Goal: Contribute content: Contribute content

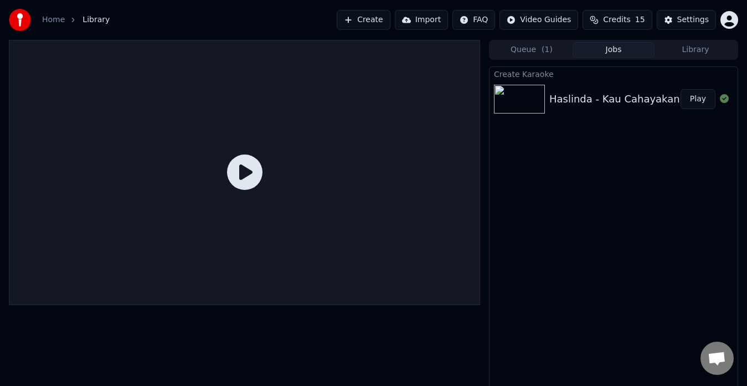
scroll to position [8, 0]
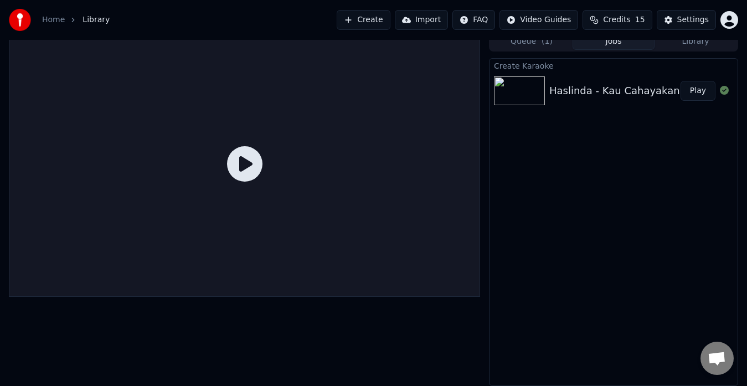
click at [546, 50] on div "Queue ( 1 ) Jobs Library" at bounding box center [613, 42] width 249 height 20
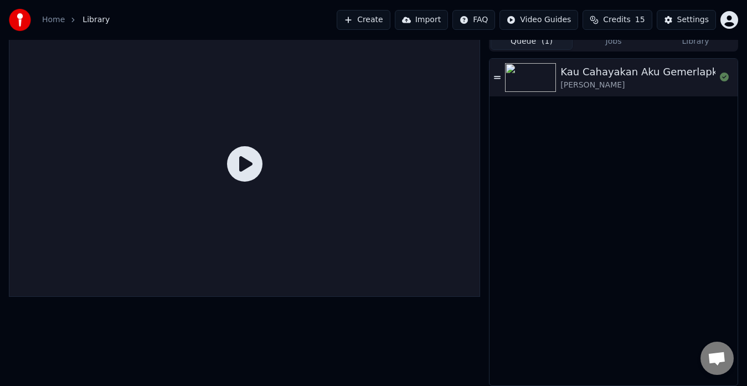
click at [538, 44] on button "Queue ( 1 )" at bounding box center [532, 42] width 82 height 16
click at [646, 62] on div "Kau Cahayakan Aku Gemerlapkan [PERSON_NAME]" at bounding box center [614, 78] width 248 height 38
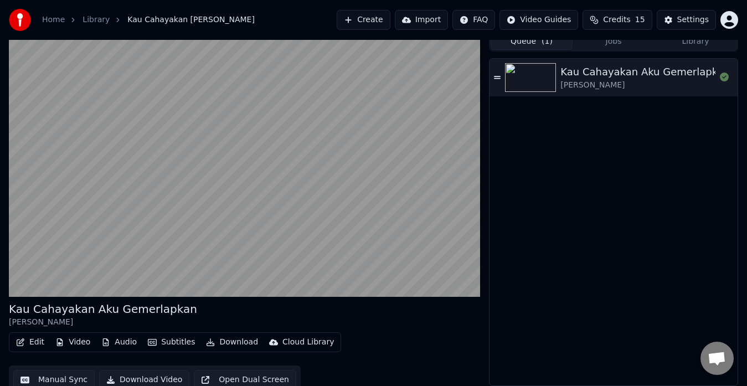
click at [681, 25] on div "Settings" at bounding box center [693, 19] width 32 height 11
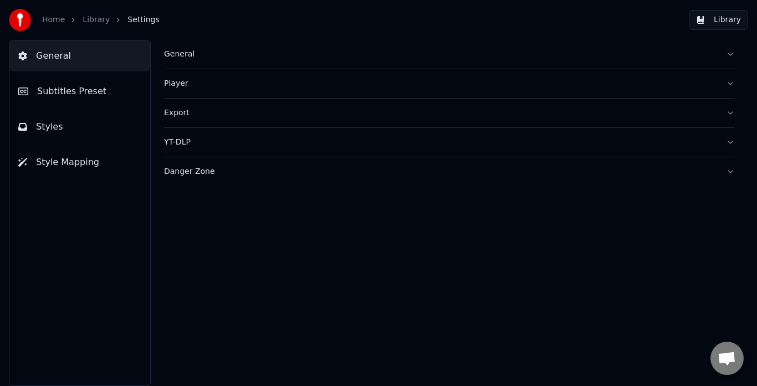
click at [50, 19] on link "Home" at bounding box center [53, 19] width 23 height 11
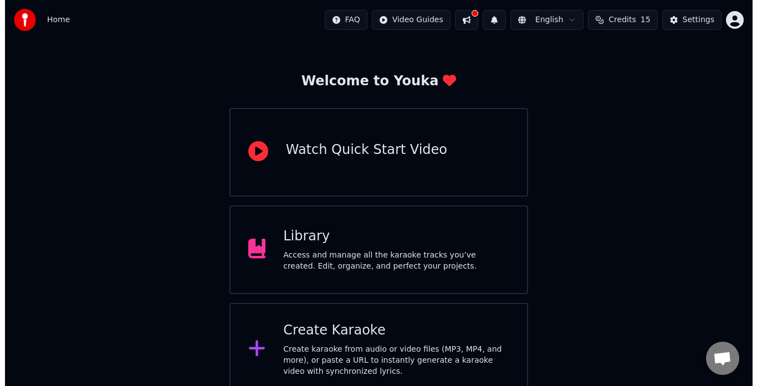
scroll to position [44, 0]
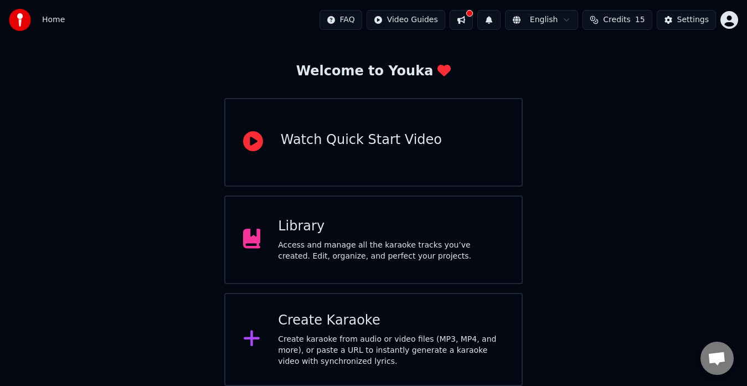
click at [389, 363] on div "Create karaoke from audio or video files (MP3, MP4, and more), or paste a URL t…" at bounding box center [391, 350] width 226 height 33
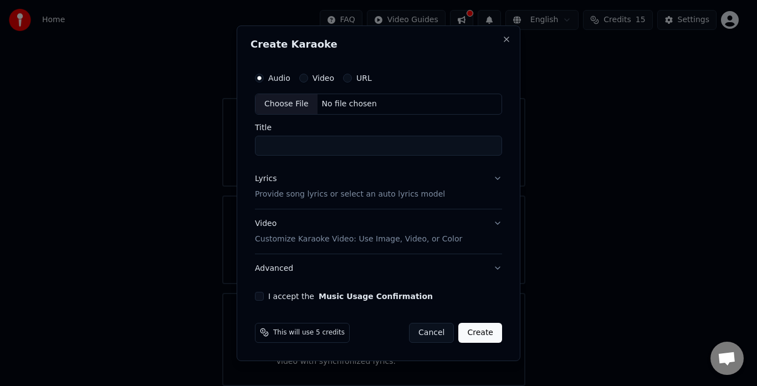
click at [306, 74] on div "Video" at bounding box center [316, 78] width 35 height 9
click at [302, 101] on div "Choose File" at bounding box center [286, 104] width 62 height 20
type input "**********"
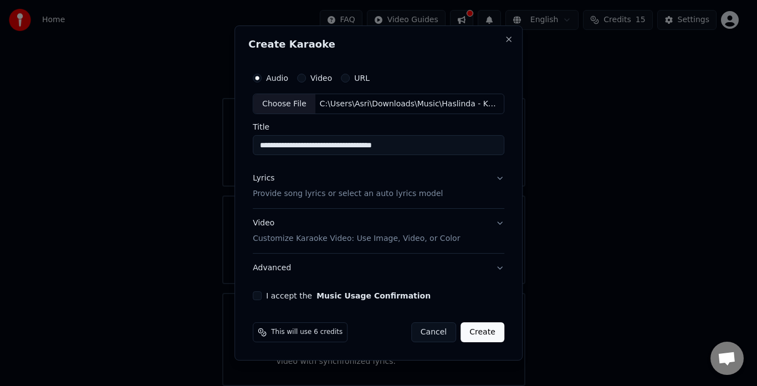
click at [499, 179] on button "Lyrics Provide song lyrics or select an auto lyrics model" at bounding box center [378, 187] width 251 height 44
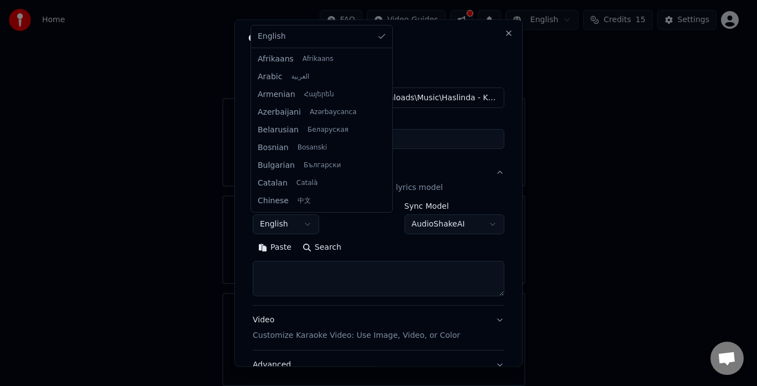
click at [298, 228] on body "**********" at bounding box center [373, 171] width 747 height 430
drag, startPoint x: 373, startPoint y: 66, endPoint x: 385, endPoint y: 147, distance: 81.2
click at [386, 147] on div at bounding box center [388, 143] width 4 height 25
select select "**"
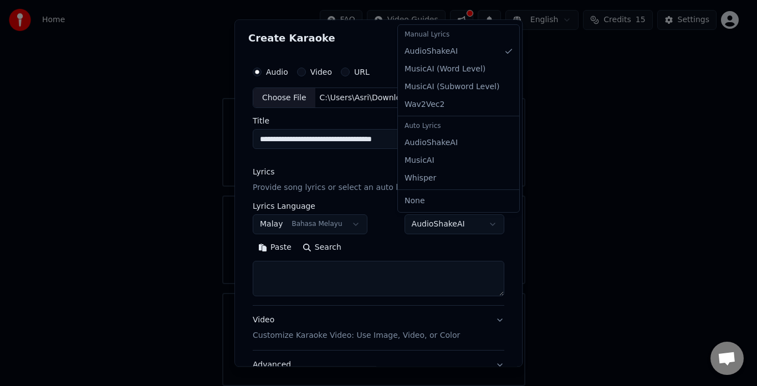
click at [470, 220] on body "**********" at bounding box center [373, 171] width 747 height 430
click at [435, 126] on div "Auto Lyrics" at bounding box center [458, 127] width 117 height 16
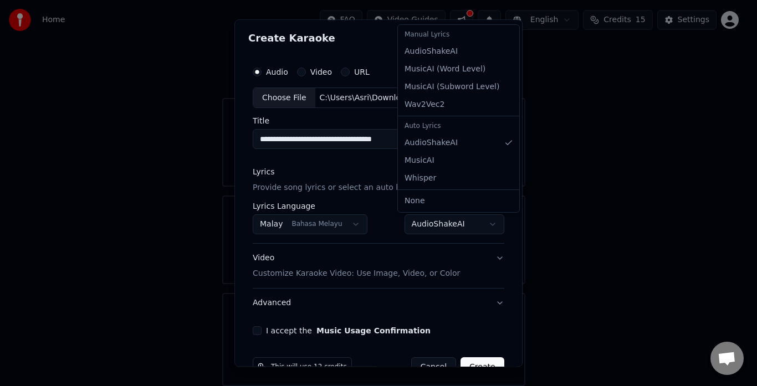
click at [486, 220] on body "**********" at bounding box center [373, 171] width 747 height 430
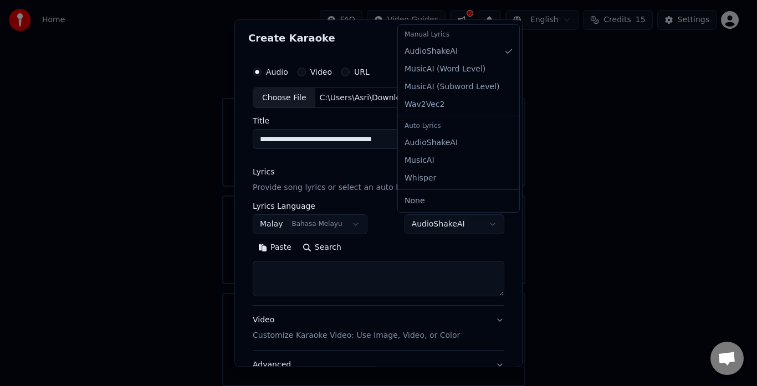
click at [448, 220] on body "**********" at bounding box center [373, 171] width 747 height 430
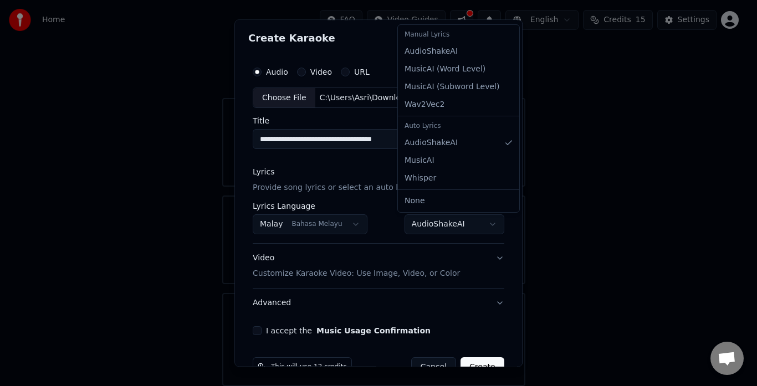
click at [466, 219] on body "**********" at bounding box center [373, 171] width 747 height 430
click at [414, 32] on div "Manual Lyrics" at bounding box center [458, 35] width 117 height 16
select select "**********"
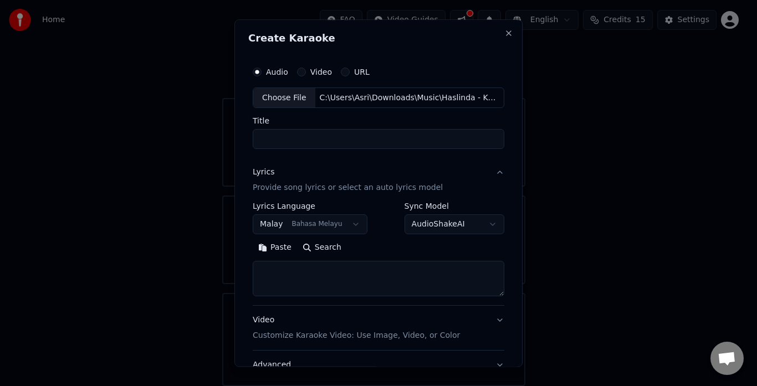
select select
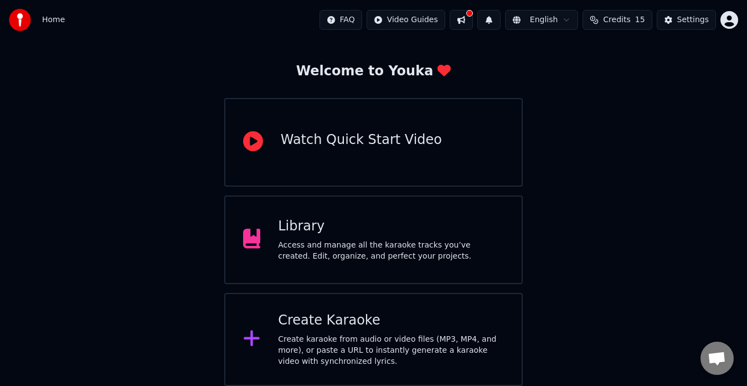
drag, startPoint x: 525, startPoint y: 194, endPoint x: 528, endPoint y: 215, distance: 21.9
click at [432, 346] on div "Create karaoke from audio or video files (MP3, MP4, and more), or paste a URL t…" at bounding box center [391, 350] width 226 height 33
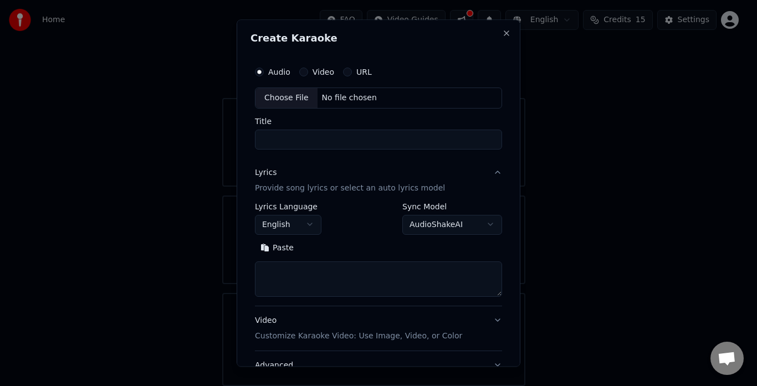
click at [276, 101] on div "Choose File" at bounding box center [286, 98] width 62 height 20
type input "**********"
click at [305, 227] on body "**********" at bounding box center [373, 171] width 747 height 430
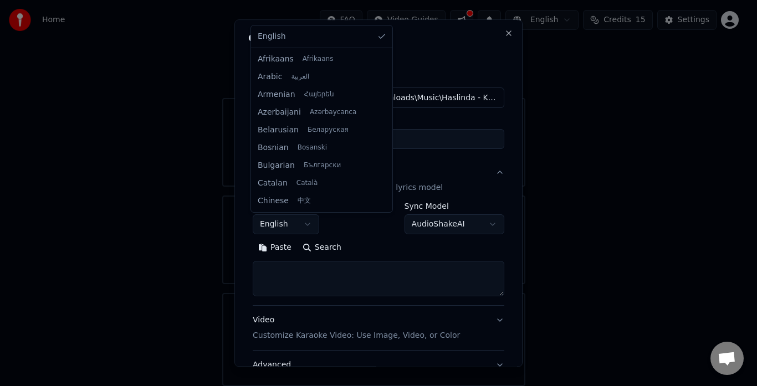
scroll to position [513, 0]
select select "**"
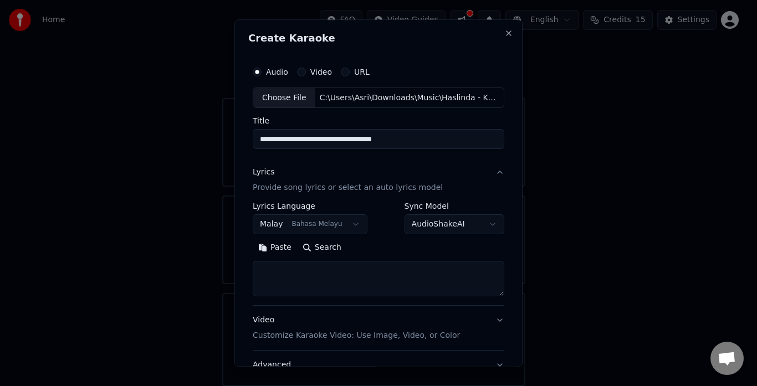
click at [325, 249] on button "Search" at bounding box center [322, 248] width 50 height 18
click at [325, 249] on div "Paste Search" at bounding box center [378, 248] width 251 height 18
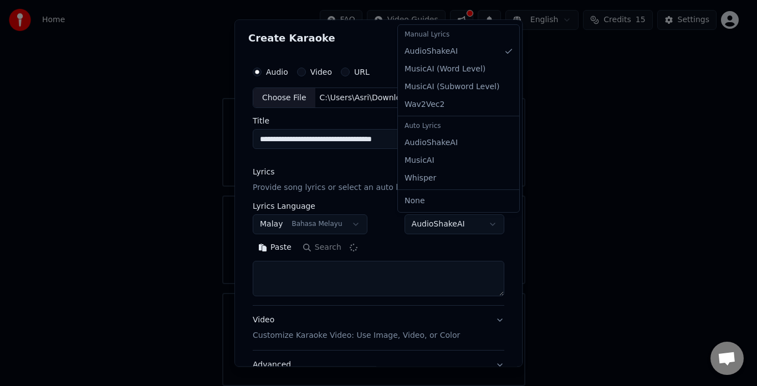
click at [461, 223] on body "**********" at bounding box center [373, 171] width 747 height 430
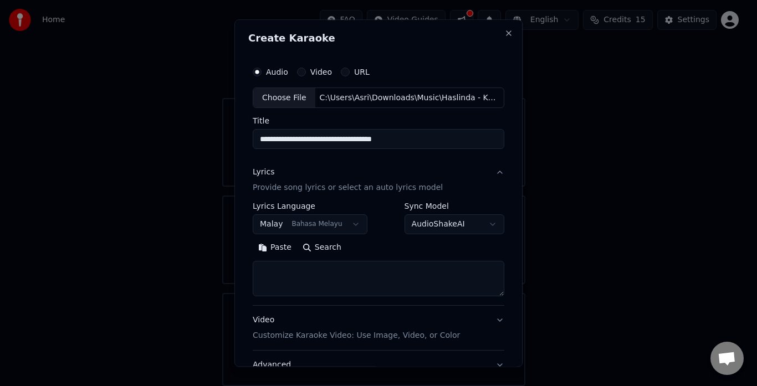
click at [317, 283] on textarea at bounding box center [378, 278] width 251 height 35
paste textarea "**********"
type textarea "**********"
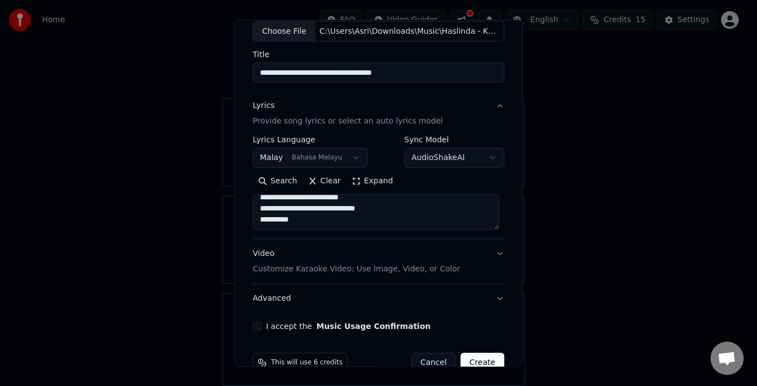
scroll to position [89, 0]
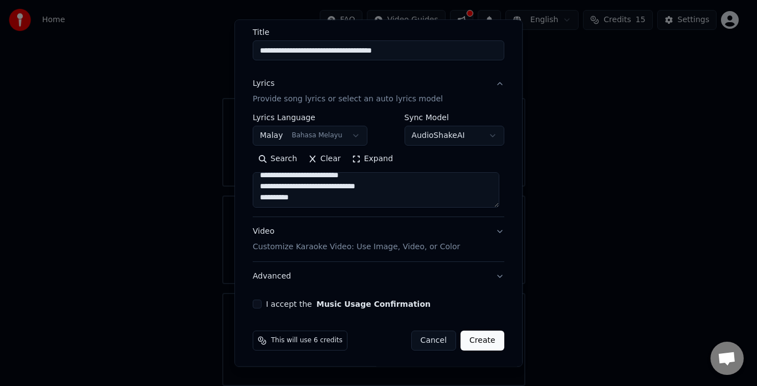
click at [264, 233] on div "Video Customize Karaoke Video: Use Image, Video, or Color" at bounding box center [356, 240] width 207 height 27
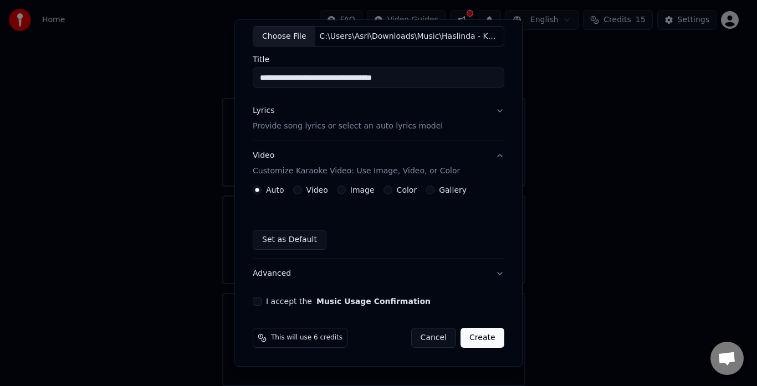
scroll to position [61, 0]
click at [341, 187] on div "Image" at bounding box center [356, 190] width 38 height 9
click at [338, 188] on button "Image" at bounding box center [341, 190] width 9 height 9
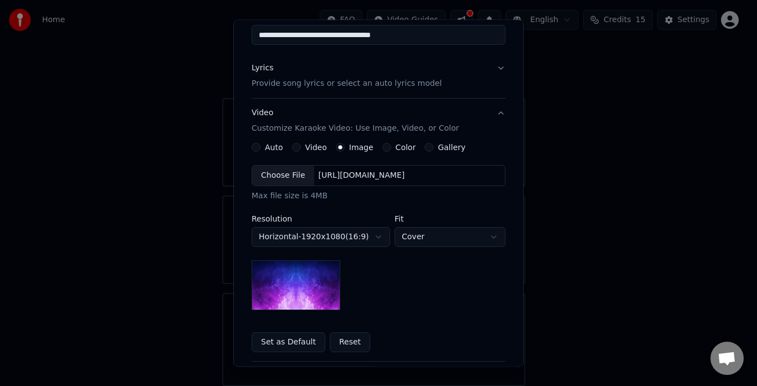
scroll to position [109, 0]
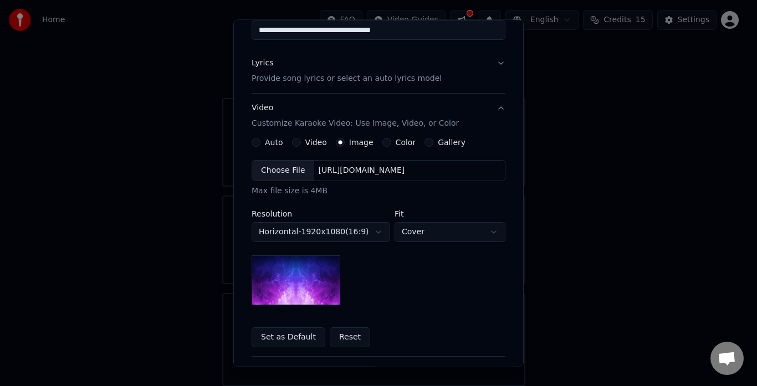
click at [295, 279] on img at bounding box center [295, 281] width 89 height 50
click at [289, 173] on div "Choose File" at bounding box center [283, 171] width 62 height 20
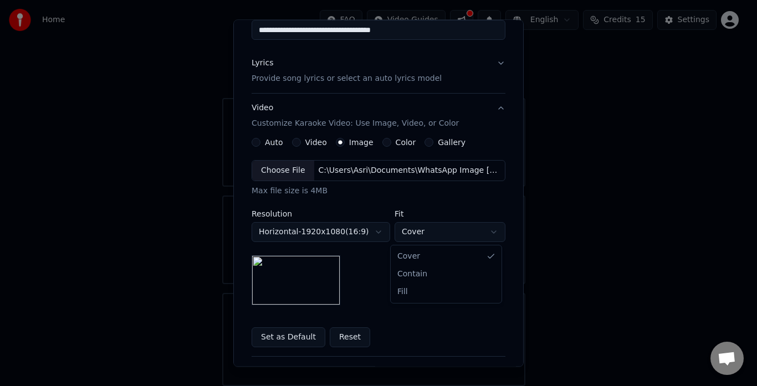
click at [479, 233] on body "**********" at bounding box center [373, 171] width 747 height 430
click at [466, 233] on body "**********" at bounding box center [373, 171] width 747 height 430
click at [451, 232] on body "**********" at bounding box center [373, 171] width 747 height 430
select select "*****"
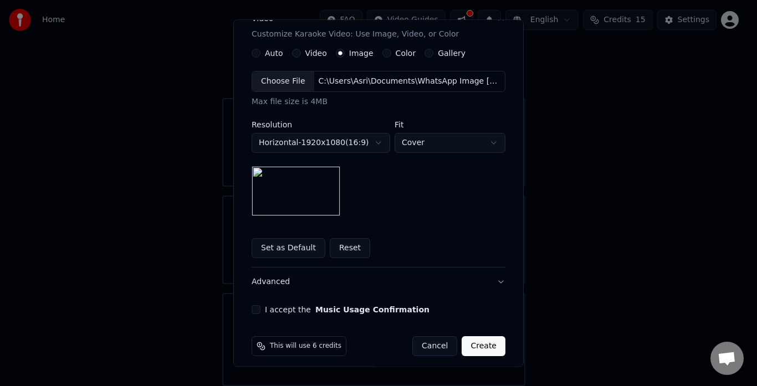
scroll to position [206, 0]
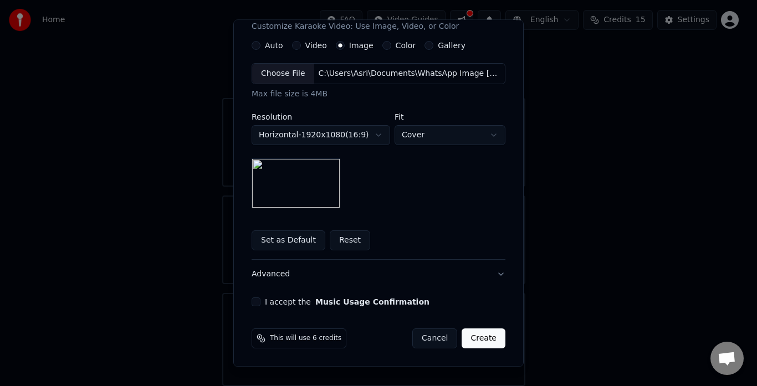
click at [252, 298] on button "I accept the Music Usage Confirmation" at bounding box center [255, 302] width 9 height 9
click at [480, 333] on button "Create" at bounding box center [483, 339] width 44 height 20
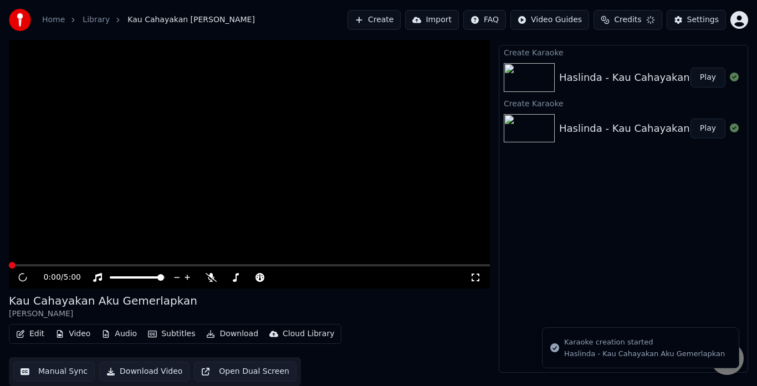
scroll to position [8, 0]
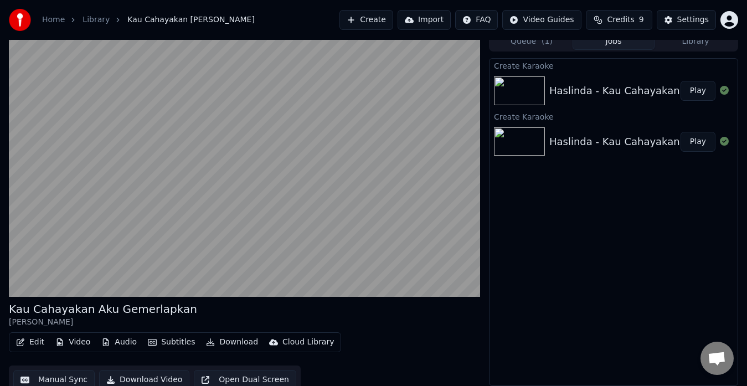
click at [505, 88] on img at bounding box center [519, 90] width 51 height 29
click at [525, 137] on img at bounding box center [519, 141] width 51 height 29
click at [691, 93] on button "Play" at bounding box center [698, 91] width 35 height 20
click at [505, 43] on button "Queue ( 1 )" at bounding box center [532, 42] width 82 height 16
click at [594, 42] on button "Jobs" at bounding box center [614, 42] width 82 height 16
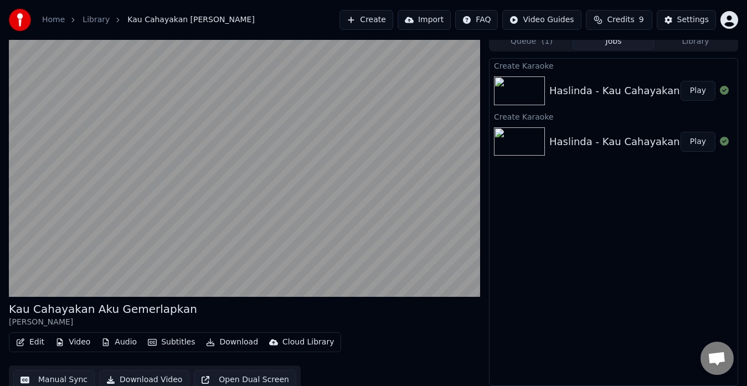
click at [637, 136] on div "Haslinda - Kau Cahayakan Aku Gemerlapkan (1)" at bounding box center [669, 142] width 240 height 16
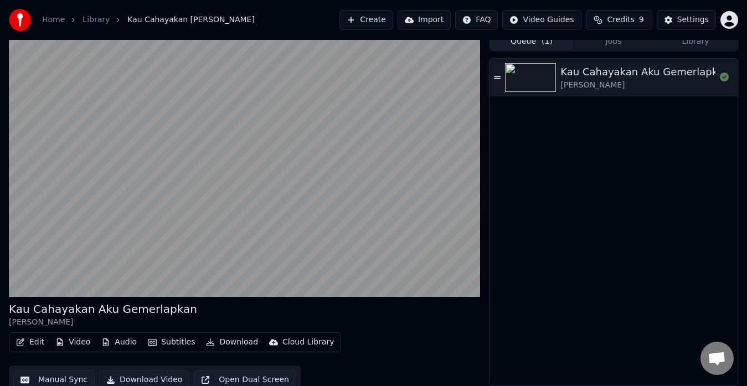
click at [549, 44] on span "( 1 )" at bounding box center [547, 41] width 11 height 11
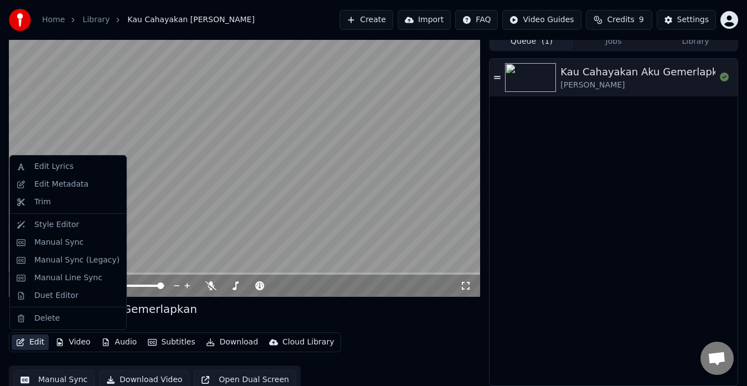
click at [45, 340] on button "Edit" at bounding box center [30, 343] width 37 height 16
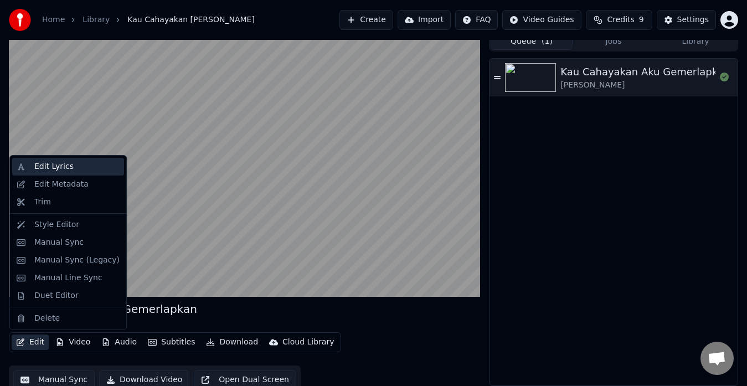
click at [33, 162] on div "Edit Lyrics" at bounding box center [68, 167] width 112 height 18
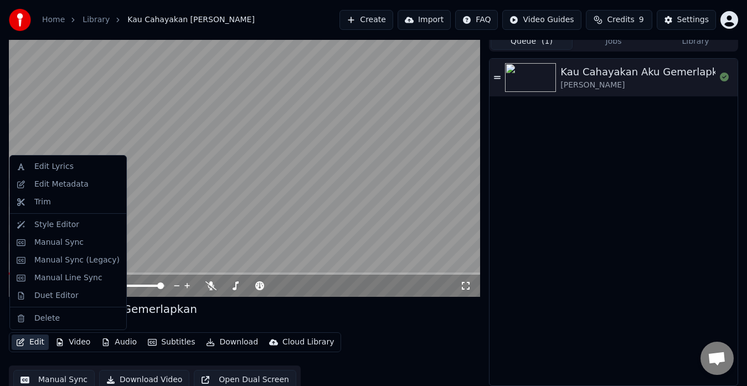
click at [40, 337] on button "Edit" at bounding box center [30, 343] width 37 height 16
click at [34, 166] on div "Edit Lyrics" at bounding box center [53, 166] width 39 height 11
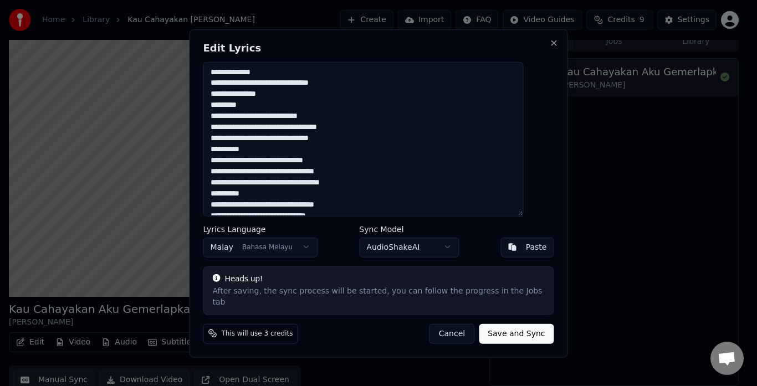
scroll to position [471, 0]
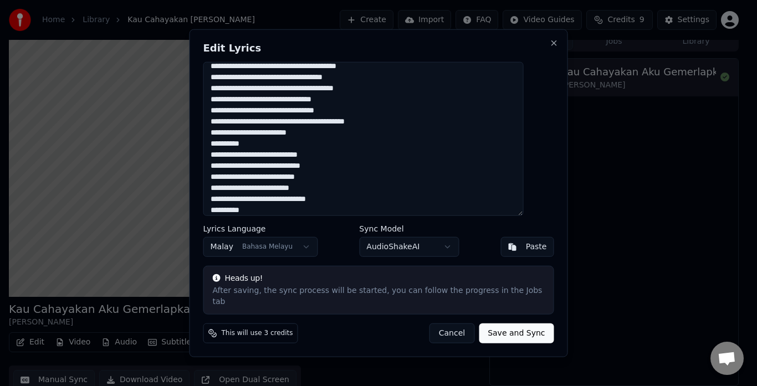
type textarea "**********"
click at [487, 323] on button "Save and Sync" at bounding box center [516, 333] width 75 height 20
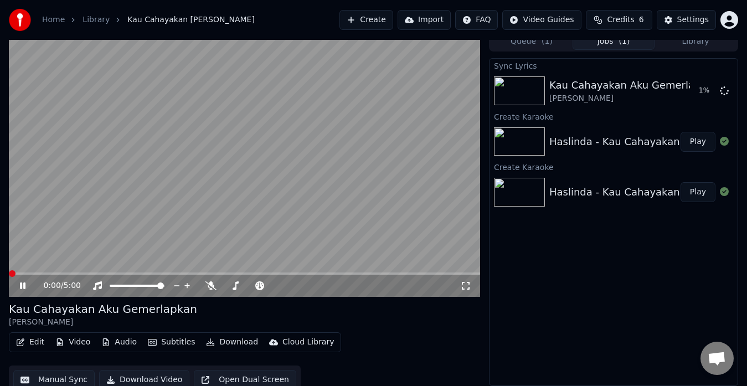
click at [9, 274] on span at bounding box center [9, 274] width 0 height 2
click at [12, 273] on span at bounding box center [10, 274] width 3 height 2
click at [14, 271] on video at bounding box center [244, 164] width 471 height 265
drag, startPoint x: 14, startPoint y: 271, endPoint x: 0, endPoint y: 272, distance: 14.4
click at [0, 272] on div "0:04 / 5:00 Kau Cahayakan Aku Gemerlapkan Haslinda Edit Video Audio Subtitles D…" at bounding box center [373, 213] width 747 height 363
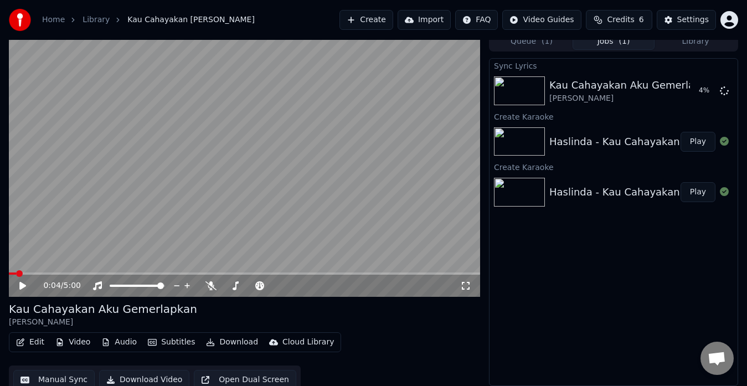
click at [695, 253] on div "Sync Lyrics [PERSON_NAME] Aku Gemerlapkan Haslinda 4 % Create Karaoke Haslinda …" at bounding box center [613, 222] width 249 height 328
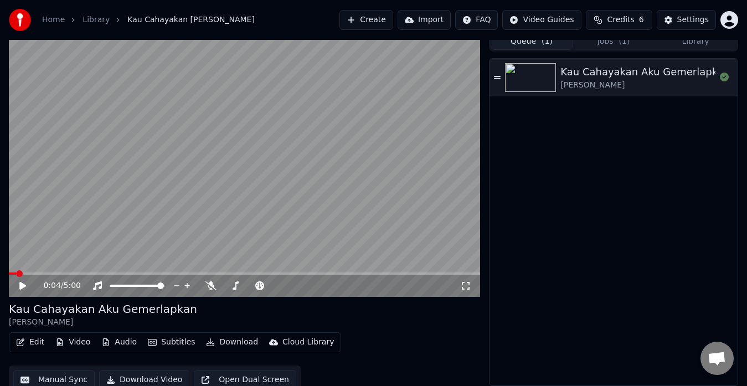
click at [546, 44] on span "( 1 )" at bounding box center [547, 41] width 11 height 11
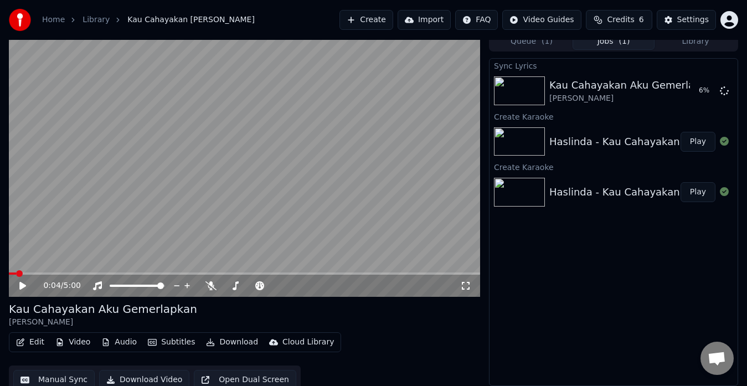
click at [591, 42] on button "Jobs ( 1 )" at bounding box center [614, 42] width 82 height 16
click at [9, 277] on span at bounding box center [12, 273] width 7 height 7
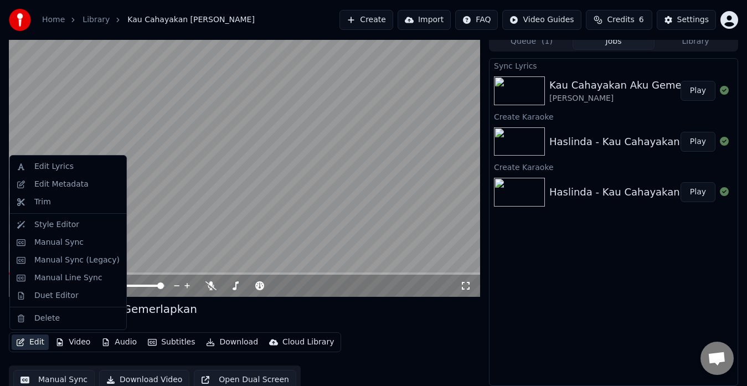
click at [42, 348] on button "Edit" at bounding box center [30, 343] width 37 height 16
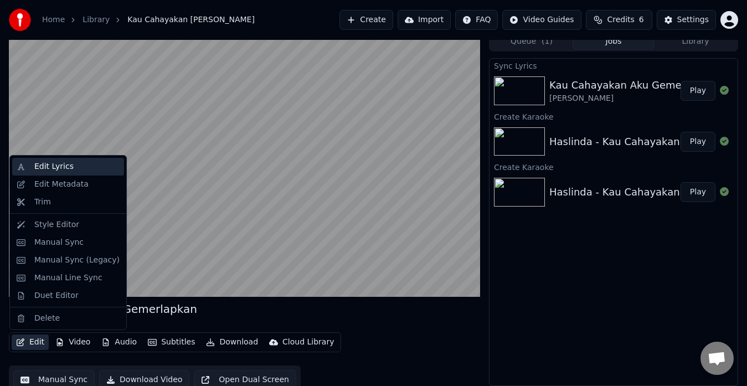
click at [62, 167] on div "Edit Lyrics" at bounding box center [53, 166] width 39 height 11
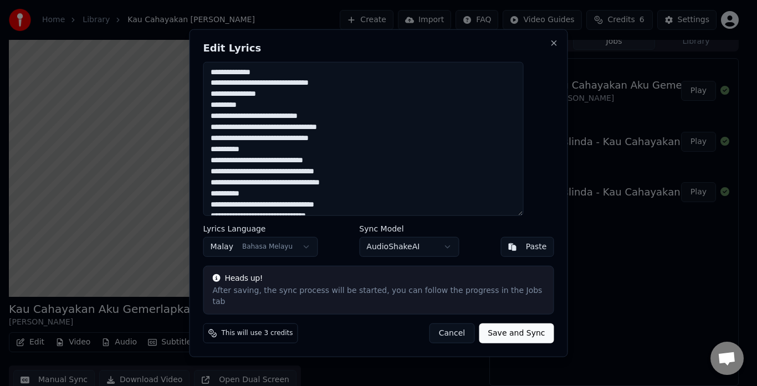
drag, startPoint x: 261, startPoint y: 109, endPoint x: 206, endPoint y: 76, distance: 64.5
click at [206, 76] on div "Edit Lyrics Lyrics Language Malay Bahasa Melayu Sync Model AudioShakeAI Paste H…" at bounding box center [378, 193] width 378 height 328
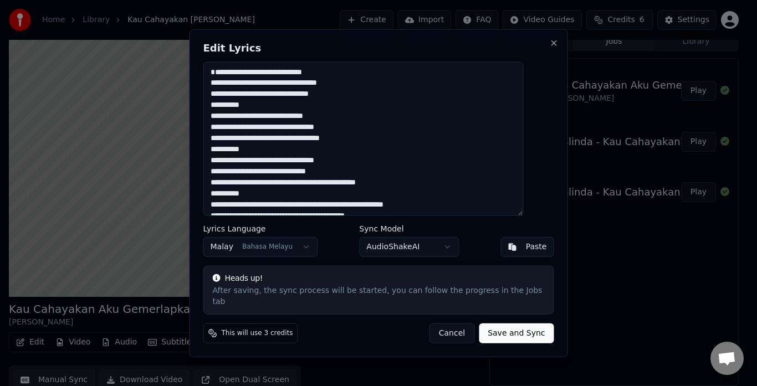
click at [501, 323] on button "Save and Sync" at bounding box center [516, 333] width 75 height 20
type textarea "**********"
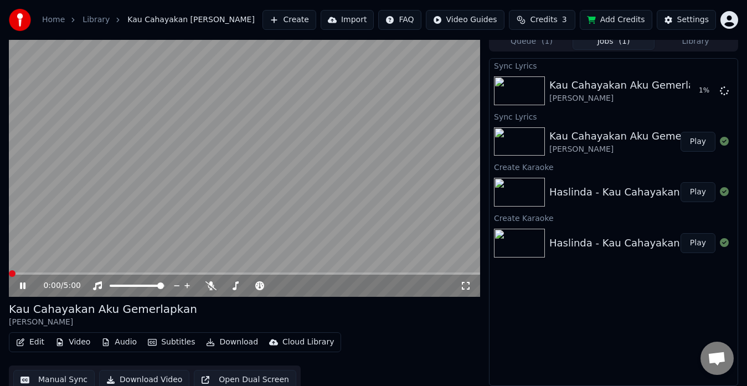
click at [9, 272] on span at bounding box center [12, 273] width 7 height 7
click at [39, 340] on button "Edit" at bounding box center [30, 343] width 37 height 16
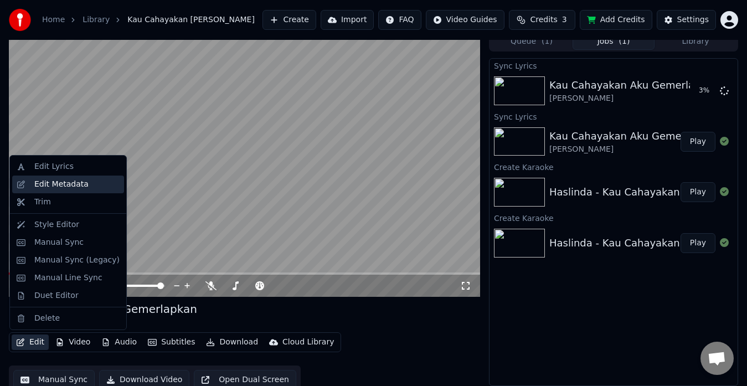
click at [49, 185] on div "Edit Metadata" at bounding box center [61, 184] width 54 height 11
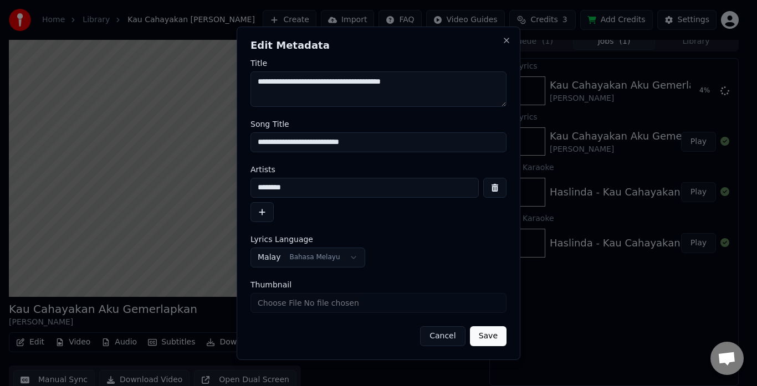
click at [449, 339] on button "Cancel" at bounding box center [442, 336] width 45 height 20
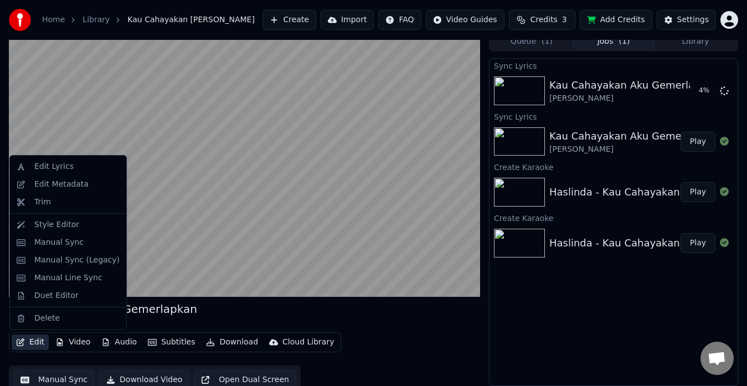
click at [32, 339] on button "Edit" at bounding box center [30, 343] width 37 height 16
click at [25, 164] on div "Edit Lyrics" at bounding box center [68, 167] width 112 height 18
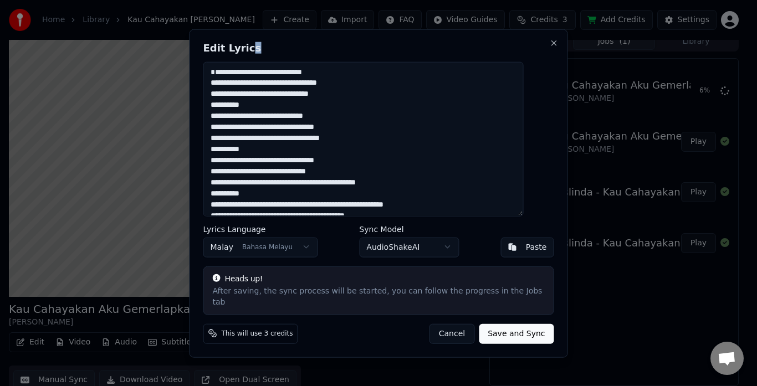
drag, startPoint x: 261, startPoint y: 45, endPoint x: 404, endPoint y: 35, distance: 143.8
click at [304, 44] on div "Edit Lyrics Lyrics Language Malay Bahasa Melayu Sync Model AudioShakeAI Paste H…" at bounding box center [378, 193] width 378 height 328
click at [549, 45] on button "Close" at bounding box center [553, 42] width 9 height 9
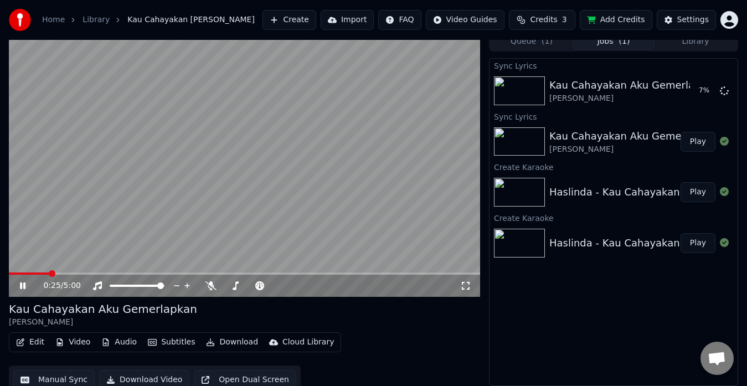
click at [39, 271] on video at bounding box center [244, 164] width 471 height 265
click at [39, 273] on span at bounding box center [24, 274] width 30 height 2
click at [28, 273] on span at bounding box center [24, 274] width 30 height 2
click at [20, 284] on icon at bounding box center [22, 286] width 7 height 8
click at [19, 273] on span at bounding box center [14, 274] width 11 height 2
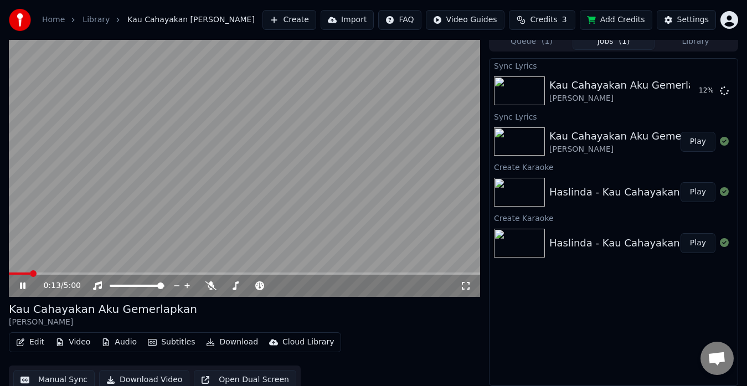
click at [25, 284] on icon at bounding box center [23, 285] width 6 height 7
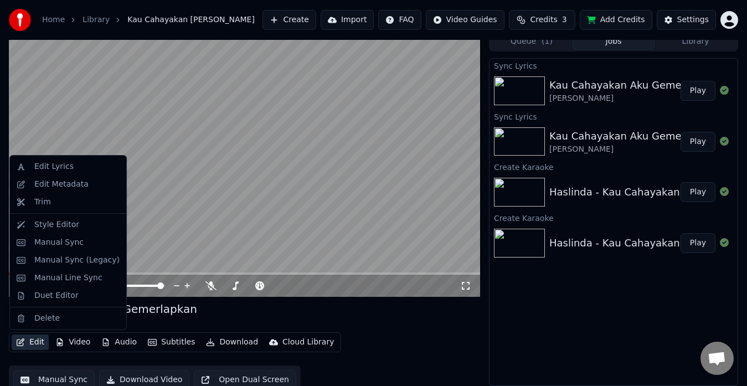
click at [34, 344] on button "Edit" at bounding box center [30, 343] width 37 height 16
click at [16, 166] on div "Edit Lyrics" at bounding box center [68, 167] width 112 height 18
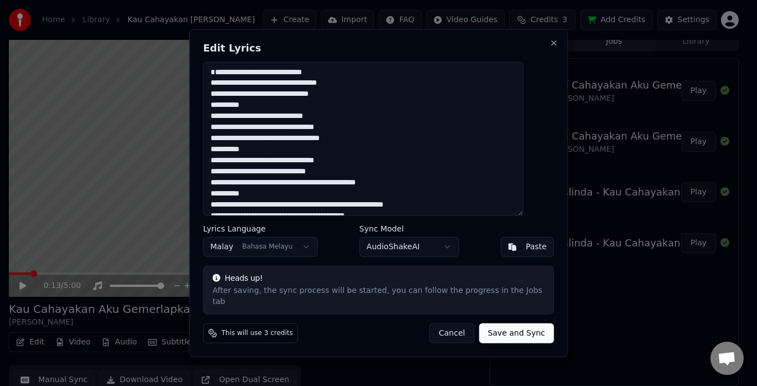
drag, startPoint x: 226, startPoint y: 89, endPoint x: 255, endPoint y: 88, distance: 29.4
click at [255, 88] on textarea at bounding box center [363, 138] width 320 height 155
click at [224, 88] on textarea at bounding box center [363, 138] width 320 height 155
drag, startPoint x: 224, startPoint y: 88, endPoint x: 258, endPoint y: 87, distance: 34.4
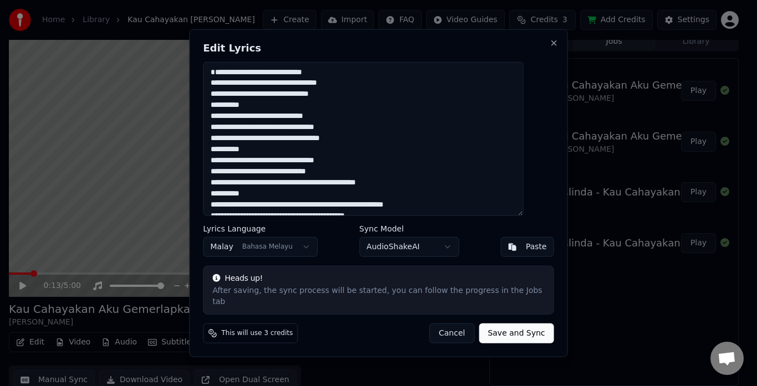
click at [258, 87] on textarea at bounding box center [363, 138] width 320 height 155
drag, startPoint x: 258, startPoint y: 100, endPoint x: 217, endPoint y: 101, distance: 41.6
click at [217, 101] on div "Edit Lyrics Lyrics Language Malay Bahasa Melayu Sync Model AudioShakeAI Paste H…" at bounding box center [378, 193] width 378 height 328
drag, startPoint x: 260, startPoint y: 109, endPoint x: 214, endPoint y: 106, distance: 45.5
click at [214, 106] on div "Edit Lyrics Lyrics Language Malay Bahasa Melayu Sync Model AudioShakeAI Paste H…" at bounding box center [378, 193] width 378 height 328
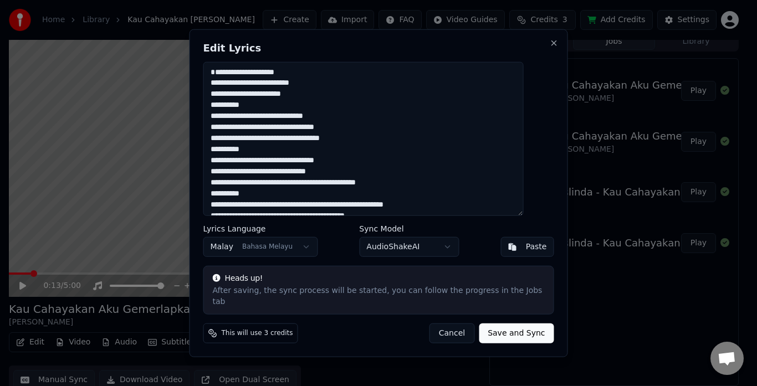
drag, startPoint x: 264, startPoint y: 119, endPoint x: 199, endPoint y: 120, distance: 64.8
click at [199, 120] on body "Home Library Kau Cahayakan Aku Gemerlapkan • Haslinda Create Import FAQ Video G…" at bounding box center [373, 185] width 747 height 386
click at [266, 125] on textarea at bounding box center [363, 138] width 320 height 155
drag, startPoint x: 226, startPoint y: 121, endPoint x: 261, endPoint y: 119, distance: 35.0
click at [261, 119] on textarea at bounding box center [363, 138] width 320 height 155
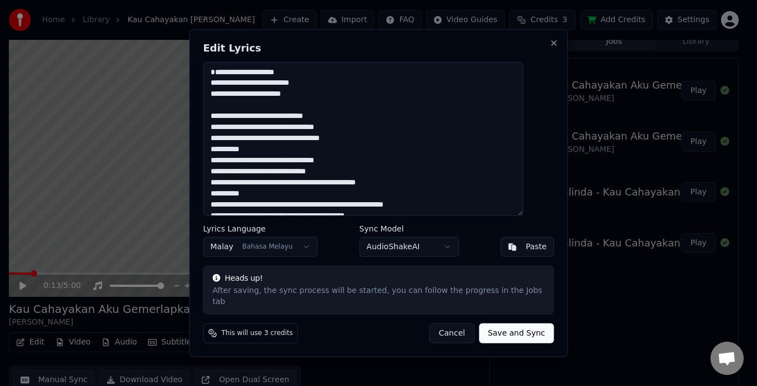
drag, startPoint x: 225, startPoint y: 131, endPoint x: 259, endPoint y: 130, distance: 33.3
click at [259, 130] on textarea at bounding box center [363, 138] width 320 height 155
drag, startPoint x: 225, startPoint y: 143, endPoint x: 260, endPoint y: 142, distance: 34.9
click at [260, 142] on textarea at bounding box center [363, 138] width 320 height 155
drag, startPoint x: 224, startPoint y: 154, endPoint x: 258, endPoint y: 152, distance: 33.3
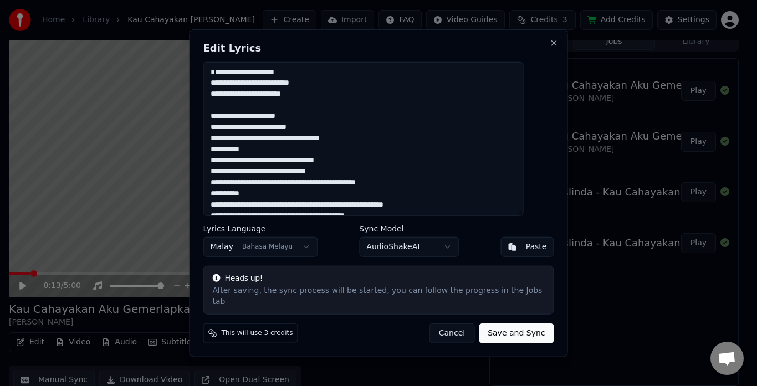
click at [258, 152] on textarea at bounding box center [363, 138] width 320 height 155
drag, startPoint x: 225, startPoint y: 162, endPoint x: 261, endPoint y: 162, distance: 35.5
click at [261, 162] on textarea at bounding box center [363, 138] width 320 height 155
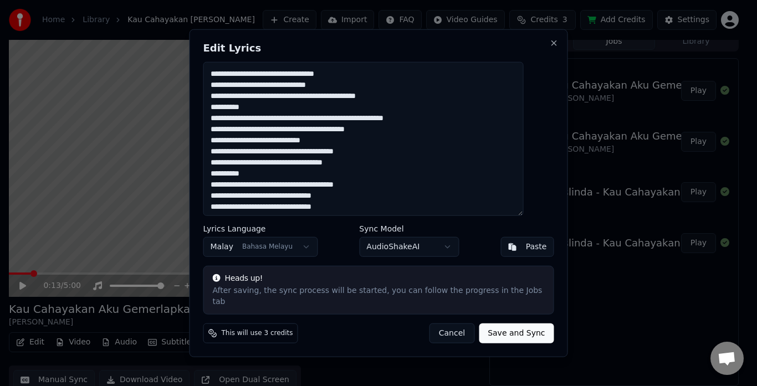
scroll to position [89, 0]
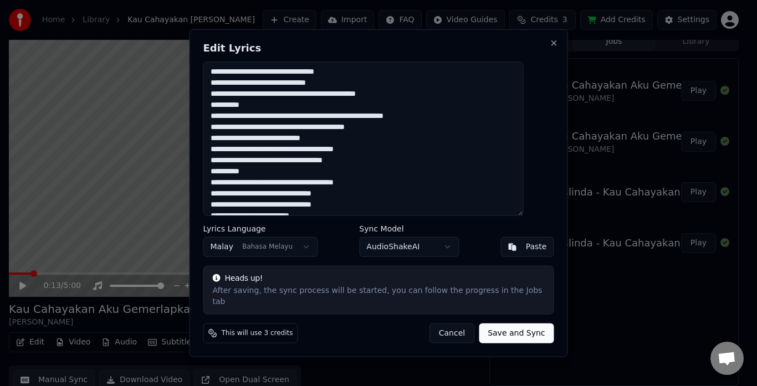
drag, startPoint x: 225, startPoint y: 86, endPoint x: 258, endPoint y: 88, distance: 33.3
click at [258, 88] on textarea at bounding box center [363, 138] width 320 height 155
drag, startPoint x: 223, startPoint y: 98, endPoint x: 256, endPoint y: 97, distance: 33.8
click at [256, 97] on textarea at bounding box center [363, 138] width 320 height 155
click at [224, 101] on textarea at bounding box center [363, 138] width 320 height 155
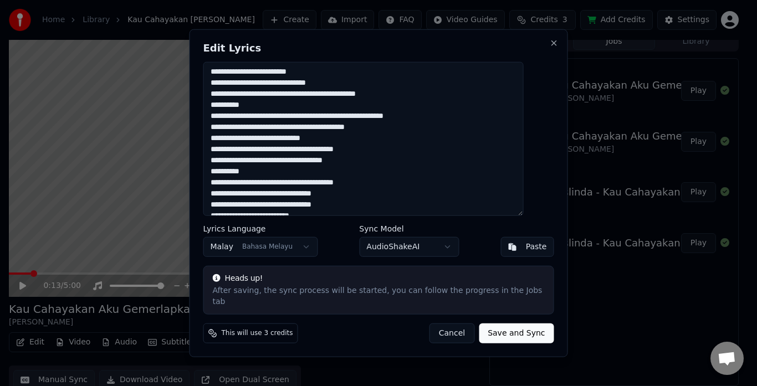
drag, startPoint x: 224, startPoint y: 101, endPoint x: 258, endPoint y: 99, distance: 34.4
click at [258, 99] on textarea at bounding box center [363, 138] width 320 height 155
drag, startPoint x: 226, startPoint y: 109, endPoint x: 258, endPoint y: 109, distance: 32.1
click at [258, 109] on textarea at bounding box center [363, 138] width 320 height 155
drag, startPoint x: 227, startPoint y: 121, endPoint x: 268, endPoint y: 121, distance: 41.0
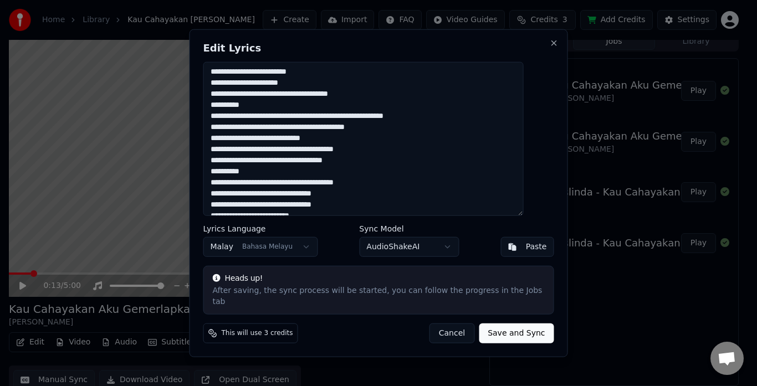
click at [268, 121] on textarea at bounding box center [363, 138] width 320 height 155
drag, startPoint x: 224, startPoint y: 120, endPoint x: 264, endPoint y: 121, distance: 39.9
click at [264, 121] on textarea at bounding box center [363, 138] width 320 height 155
drag, startPoint x: 224, startPoint y: 133, endPoint x: 259, endPoint y: 132, distance: 34.3
click at [259, 132] on textarea at bounding box center [363, 138] width 320 height 155
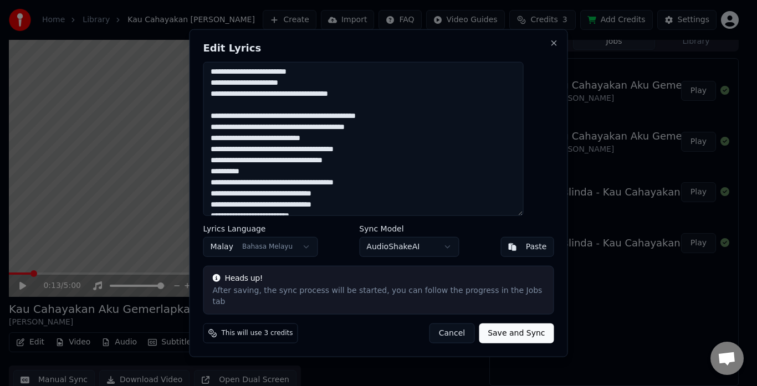
drag, startPoint x: 224, startPoint y: 143, endPoint x: 258, endPoint y: 146, distance: 33.9
click at [258, 146] on textarea at bounding box center [363, 138] width 320 height 155
click at [226, 155] on textarea at bounding box center [363, 138] width 320 height 155
drag, startPoint x: 226, startPoint y: 155, endPoint x: 258, endPoint y: 153, distance: 31.6
click at [258, 153] on textarea at bounding box center [363, 138] width 320 height 155
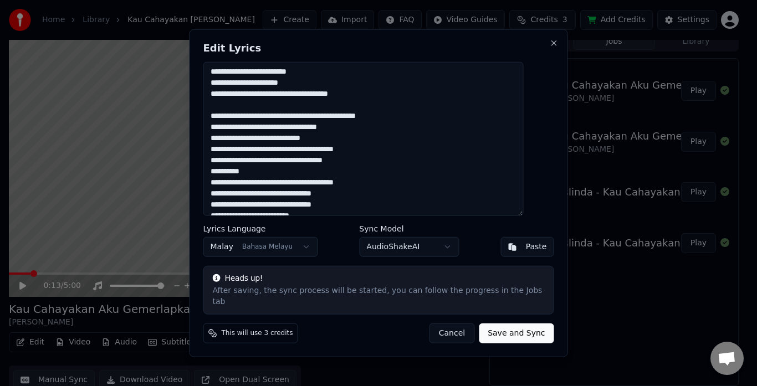
click at [226, 156] on textarea at bounding box center [363, 138] width 320 height 155
drag, startPoint x: 226, startPoint y: 156, endPoint x: 258, endPoint y: 154, distance: 31.7
click at [258, 154] on textarea at bounding box center [363, 138] width 320 height 155
drag, startPoint x: 225, startPoint y: 166, endPoint x: 259, endPoint y: 167, distance: 34.4
click at [259, 167] on textarea at bounding box center [363, 138] width 320 height 155
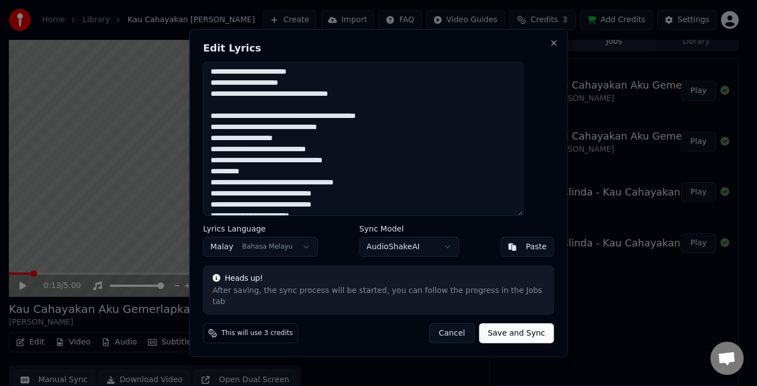
drag, startPoint x: 225, startPoint y: 177, endPoint x: 260, endPoint y: 174, distance: 35.0
click at [260, 174] on textarea at bounding box center [363, 138] width 320 height 155
drag, startPoint x: 225, startPoint y: 187, endPoint x: 260, endPoint y: 191, distance: 35.6
click at [260, 191] on textarea at bounding box center [363, 138] width 320 height 155
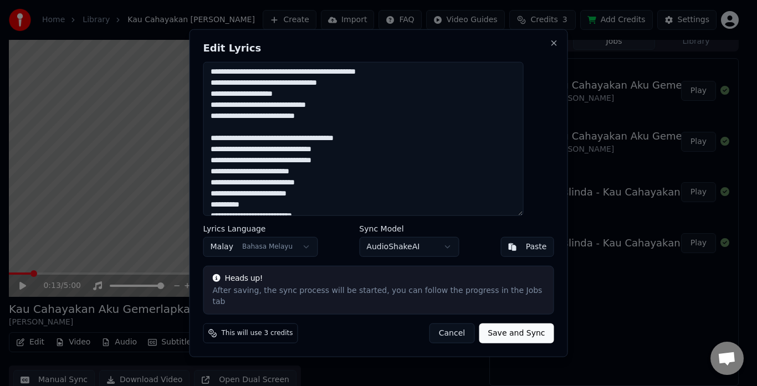
scroll to position [155, 0]
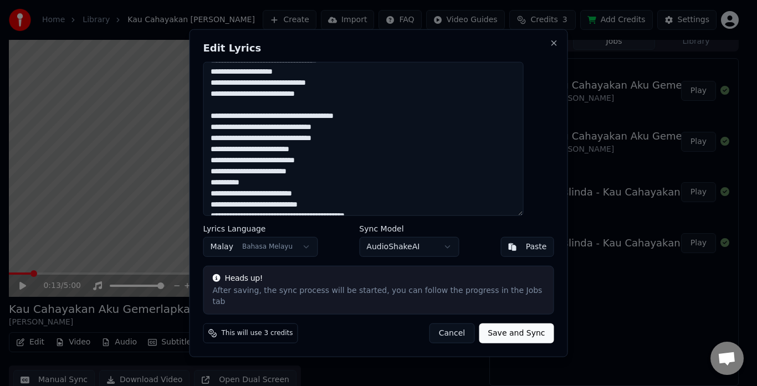
drag, startPoint x: 225, startPoint y: 132, endPoint x: 260, endPoint y: 132, distance: 34.9
click at [260, 132] on textarea at bounding box center [363, 138] width 320 height 155
drag, startPoint x: 225, startPoint y: 142, endPoint x: 258, endPoint y: 141, distance: 32.1
click at [258, 141] on textarea at bounding box center [363, 138] width 320 height 155
drag, startPoint x: 226, startPoint y: 155, endPoint x: 260, endPoint y: 153, distance: 33.8
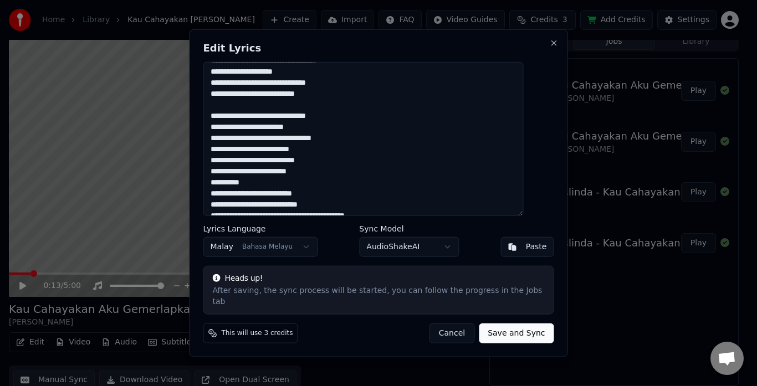
click at [260, 153] on textarea at bounding box center [363, 138] width 320 height 155
drag, startPoint x: 225, startPoint y: 165, endPoint x: 258, endPoint y: 165, distance: 33.2
click at [258, 165] on textarea at bounding box center [363, 138] width 320 height 155
drag, startPoint x: 225, startPoint y: 175, endPoint x: 258, endPoint y: 176, distance: 32.7
click at [258, 176] on textarea at bounding box center [363, 138] width 320 height 155
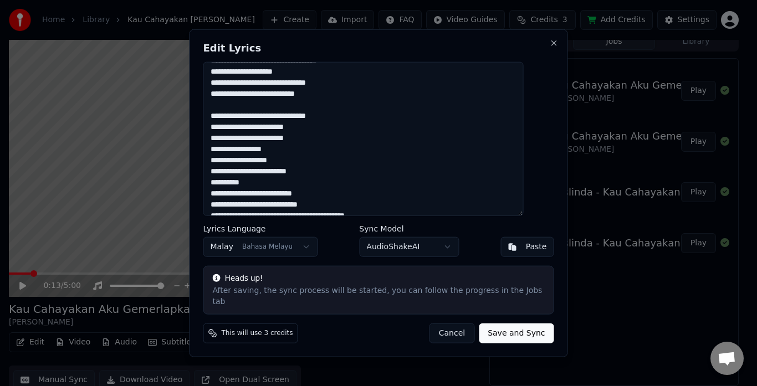
drag, startPoint x: 225, startPoint y: 188, endPoint x: 258, endPoint y: 187, distance: 32.7
click at [258, 187] on textarea at bounding box center [363, 138] width 320 height 155
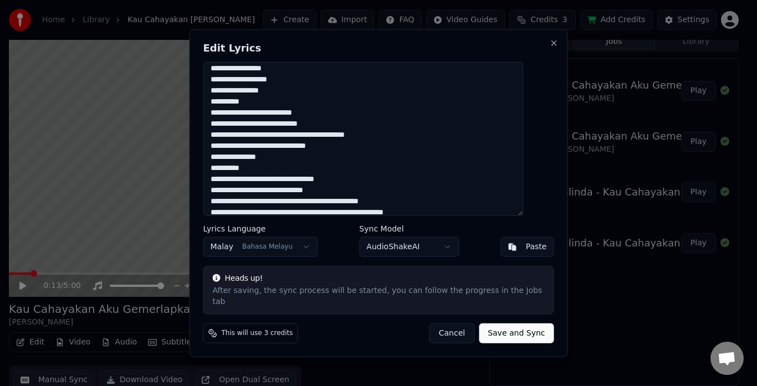
scroll to position [244, 0]
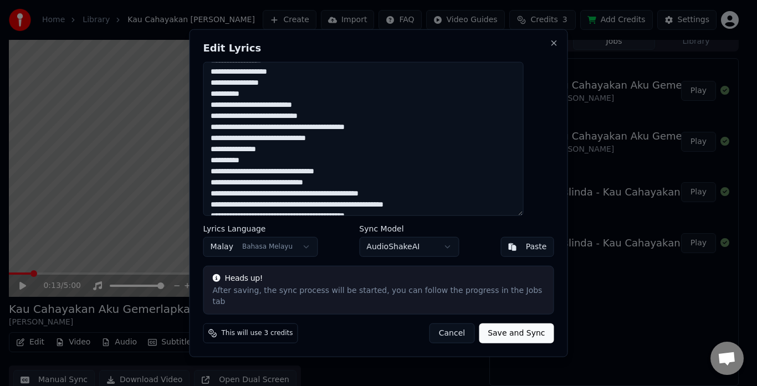
drag, startPoint x: 225, startPoint y: 109, endPoint x: 258, endPoint y: 108, distance: 32.7
click at [258, 108] on textarea at bounding box center [363, 138] width 320 height 155
drag, startPoint x: 227, startPoint y: 121, endPoint x: 234, endPoint y: 121, distance: 7.8
click at [234, 121] on textarea at bounding box center [363, 138] width 320 height 155
drag, startPoint x: 224, startPoint y: 121, endPoint x: 259, endPoint y: 120, distance: 34.3
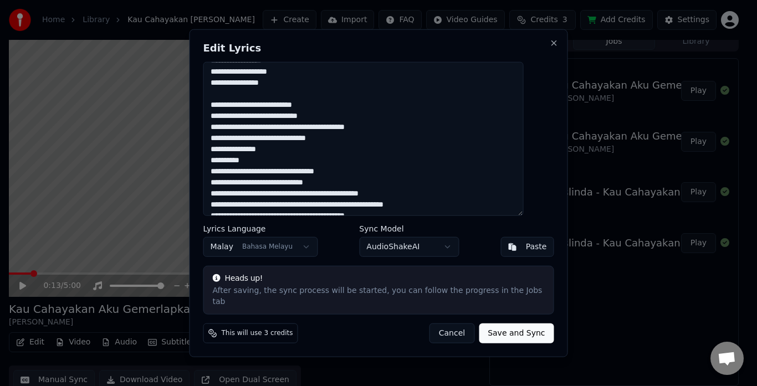
click at [259, 120] on textarea at bounding box center [363, 138] width 320 height 155
drag, startPoint x: 225, startPoint y: 132, endPoint x: 259, endPoint y: 131, distance: 33.8
click at [259, 131] on textarea at bounding box center [363, 138] width 320 height 155
drag, startPoint x: 225, startPoint y: 143, endPoint x: 258, endPoint y: 141, distance: 32.2
click at [258, 141] on textarea at bounding box center [363, 138] width 320 height 155
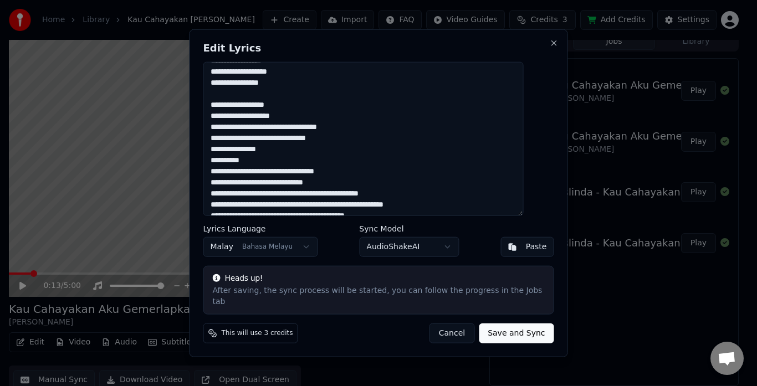
drag, startPoint x: 225, startPoint y: 155, endPoint x: 258, endPoint y: 154, distance: 32.7
click at [258, 154] on textarea at bounding box center [363, 138] width 320 height 155
drag, startPoint x: 224, startPoint y: 166, endPoint x: 259, endPoint y: 166, distance: 34.3
click at [259, 166] on textarea at bounding box center [363, 138] width 320 height 155
drag, startPoint x: 224, startPoint y: 177, endPoint x: 263, endPoint y: 173, distance: 38.9
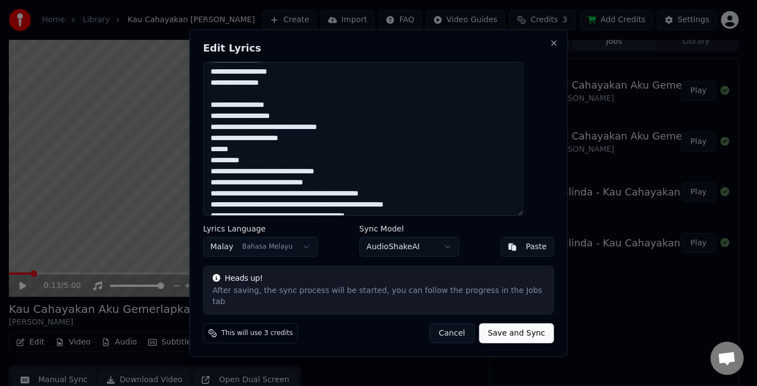
click at [263, 173] on textarea at bounding box center [363, 138] width 320 height 155
drag, startPoint x: 225, startPoint y: 188, endPoint x: 258, endPoint y: 188, distance: 33.2
click at [258, 188] on textarea at bounding box center [363, 138] width 320 height 155
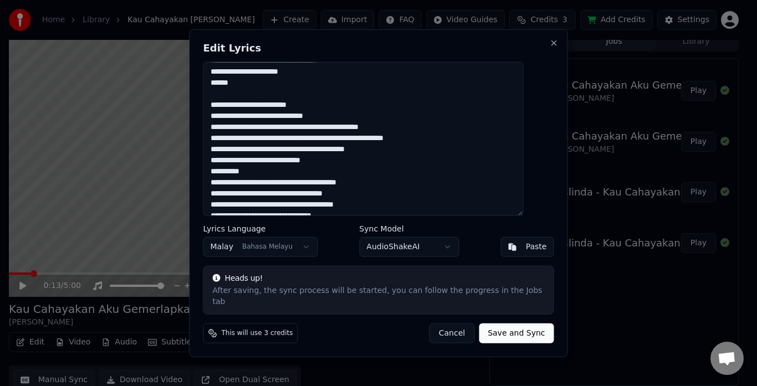
scroll to position [332, 0]
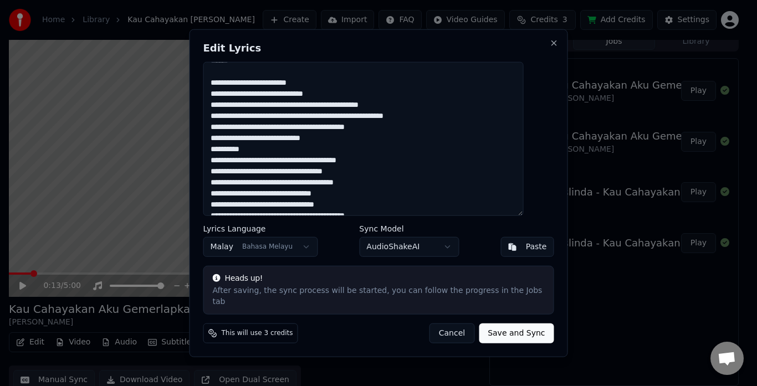
drag, startPoint x: 225, startPoint y: 109, endPoint x: 258, endPoint y: 109, distance: 32.7
click at [258, 109] on textarea at bounding box center [363, 138] width 320 height 155
drag, startPoint x: 226, startPoint y: 121, endPoint x: 255, endPoint y: 121, distance: 29.4
click at [255, 121] on textarea at bounding box center [363, 138] width 320 height 155
click at [234, 120] on textarea at bounding box center [363, 138] width 320 height 155
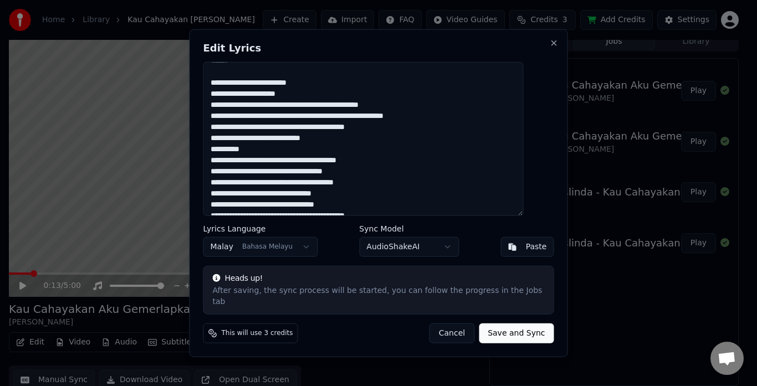
click at [225, 120] on textarea at bounding box center [363, 138] width 320 height 155
drag, startPoint x: 225, startPoint y: 120, endPoint x: 255, endPoint y: 120, distance: 29.4
click at [255, 120] on textarea at bounding box center [363, 138] width 320 height 155
drag, startPoint x: 225, startPoint y: 133, endPoint x: 259, endPoint y: 129, distance: 34.0
click at [259, 129] on textarea at bounding box center [363, 138] width 320 height 155
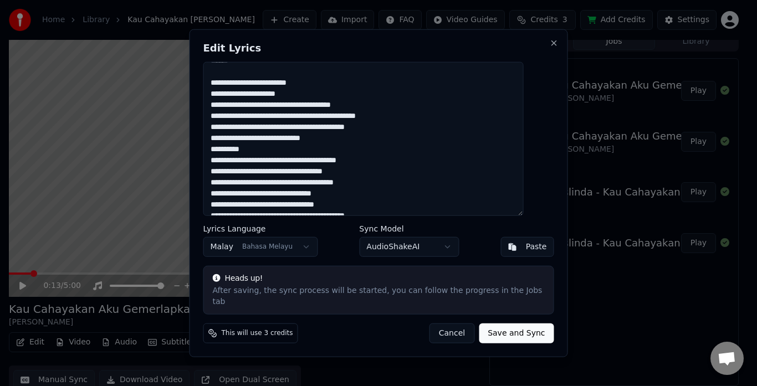
drag, startPoint x: 225, startPoint y: 144, endPoint x: 259, endPoint y: 141, distance: 33.9
click at [259, 141] on textarea at bounding box center [363, 138] width 320 height 155
drag, startPoint x: 224, startPoint y: 154, endPoint x: 258, endPoint y: 154, distance: 33.2
click at [258, 154] on textarea at bounding box center [363, 138] width 320 height 155
drag, startPoint x: 225, startPoint y: 166, endPoint x: 260, endPoint y: 162, distance: 35.6
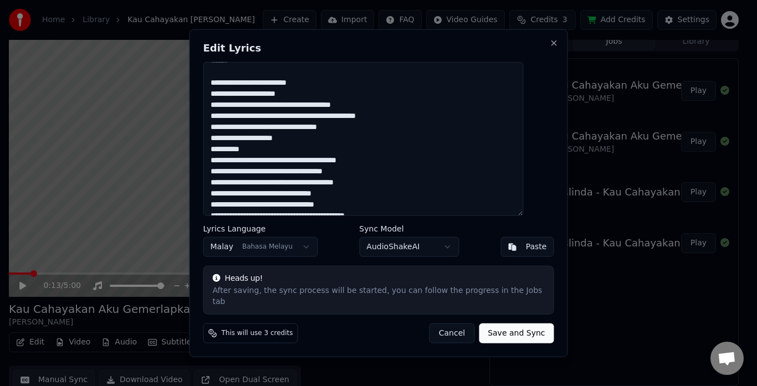
click at [260, 162] on textarea at bounding box center [363, 138] width 320 height 155
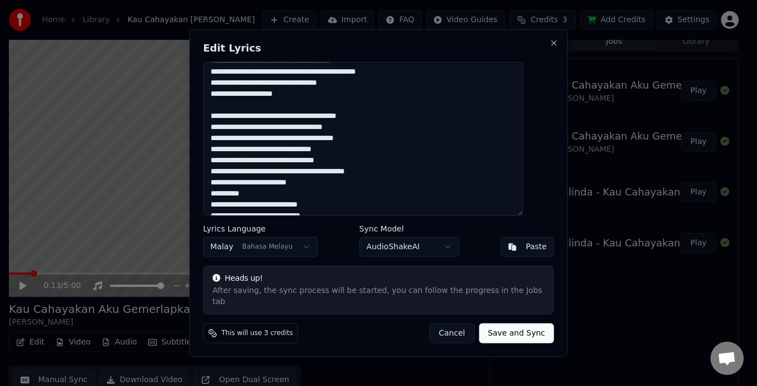
scroll to position [399, 0]
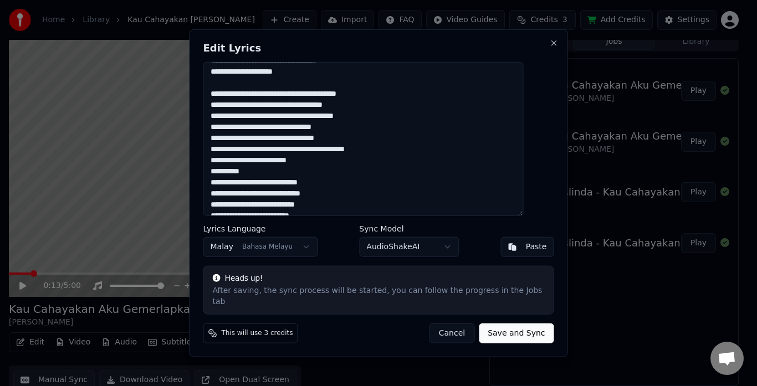
drag, startPoint x: 224, startPoint y: 110, endPoint x: 258, endPoint y: 106, distance: 33.5
click at [258, 106] on textarea at bounding box center [363, 138] width 320 height 155
drag, startPoint x: 224, startPoint y: 122, endPoint x: 260, endPoint y: 120, distance: 36.0
click at [260, 120] on textarea at bounding box center [363, 138] width 320 height 155
click at [225, 132] on textarea at bounding box center [363, 138] width 320 height 155
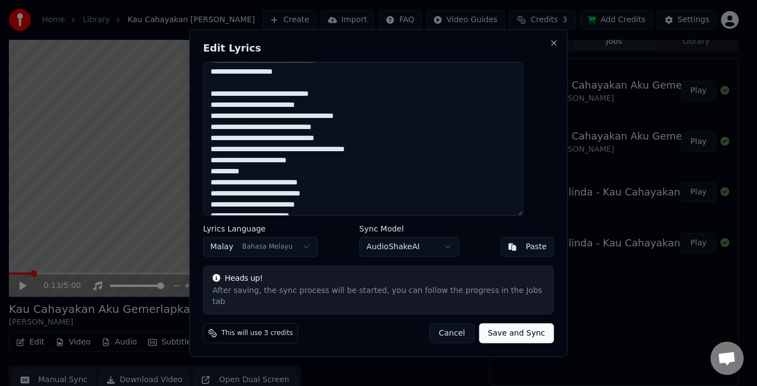
drag, startPoint x: 225, startPoint y: 132, endPoint x: 260, endPoint y: 135, distance: 35.1
click at [260, 135] on textarea at bounding box center [363, 138] width 320 height 155
drag, startPoint x: 225, startPoint y: 143, endPoint x: 259, endPoint y: 141, distance: 33.9
click at [259, 141] on textarea at bounding box center [363, 138] width 320 height 155
drag, startPoint x: 224, startPoint y: 156, endPoint x: 260, endPoint y: 156, distance: 35.5
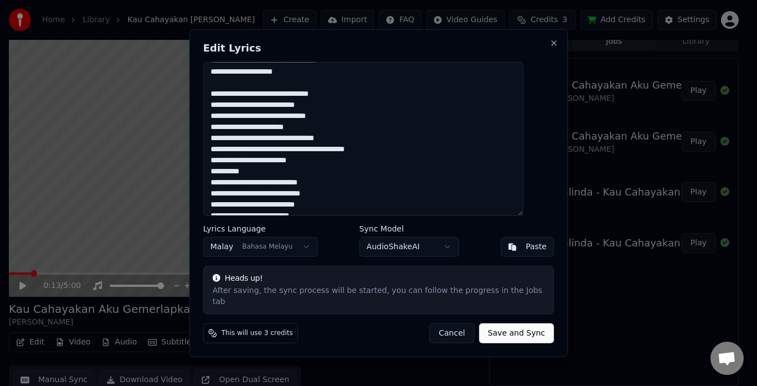
click at [260, 156] on textarea at bounding box center [363, 138] width 320 height 155
drag, startPoint x: 225, startPoint y: 166, endPoint x: 259, endPoint y: 166, distance: 34.3
click at [259, 166] on textarea at bounding box center [363, 138] width 320 height 155
drag, startPoint x: 225, startPoint y: 177, endPoint x: 259, endPoint y: 178, distance: 33.3
click at [259, 178] on textarea at bounding box center [363, 138] width 320 height 155
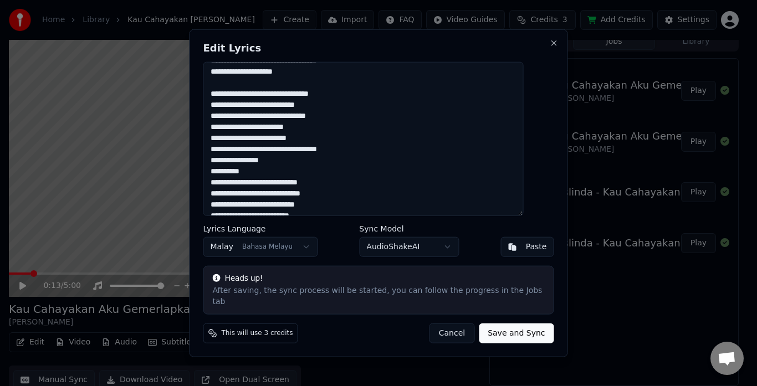
drag, startPoint x: 224, startPoint y: 188, endPoint x: 263, endPoint y: 189, distance: 38.8
click at [263, 189] on textarea at bounding box center [363, 138] width 320 height 155
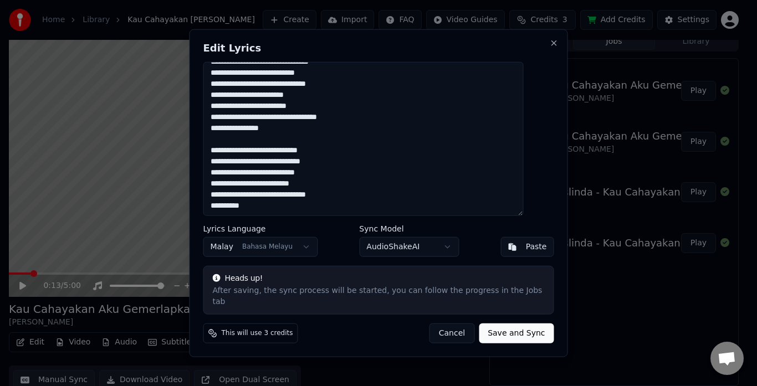
scroll to position [442, 0]
drag, startPoint x: 223, startPoint y: 155, endPoint x: 258, endPoint y: 156, distance: 34.9
click at [258, 156] on textarea at bounding box center [363, 138] width 320 height 155
drag, startPoint x: 224, startPoint y: 166, endPoint x: 258, endPoint y: 165, distance: 33.3
click at [258, 165] on textarea at bounding box center [363, 138] width 320 height 155
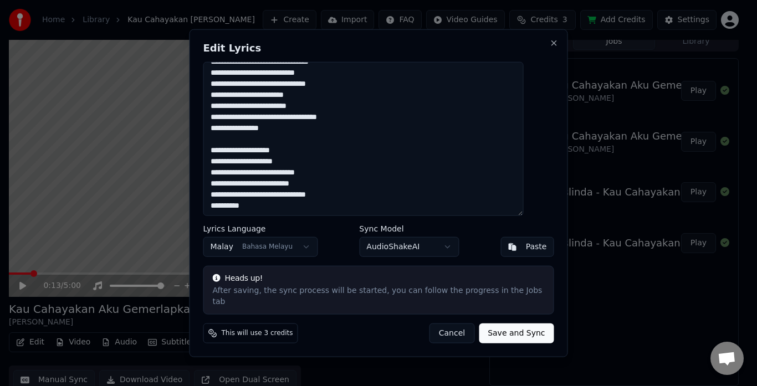
drag, startPoint x: 225, startPoint y: 177, endPoint x: 258, endPoint y: 177, distance: 32.7
click at [258, 177] on textarea at bounding box center [363, 138] width 320 height 155
drag, startPoint x: 225, startPoint y: 189, endPoint x: 258, endPoint y: 188, distance: 32.1
click at [258, 188] on textarea at bounding box center [363, 138] width 320 height 155
drag, startPoint x: 226, startPoint y: 200, endPoint x: 258, endPoint y: 197, distance: 32.2
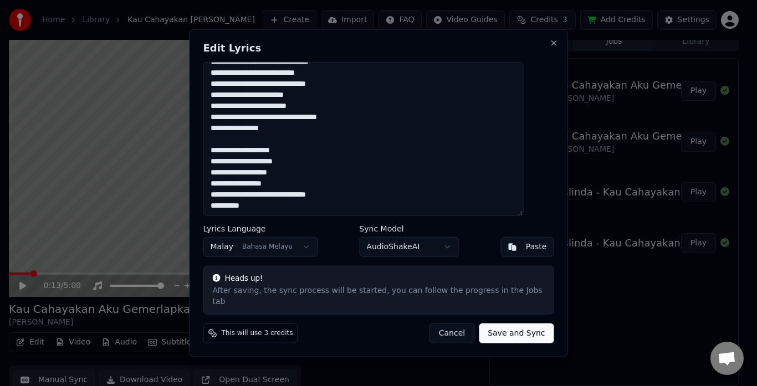
click at [258, 197] on textarea at bounding box center [363, 138] width 320 height 155
drag, startPoint x: 224, startPoint y: 212, endPoint x: 264, endPoint y: 214, distance: 40.5
click at [264, 214] on textarea at bounding box center [363, 138] width 320 height 155
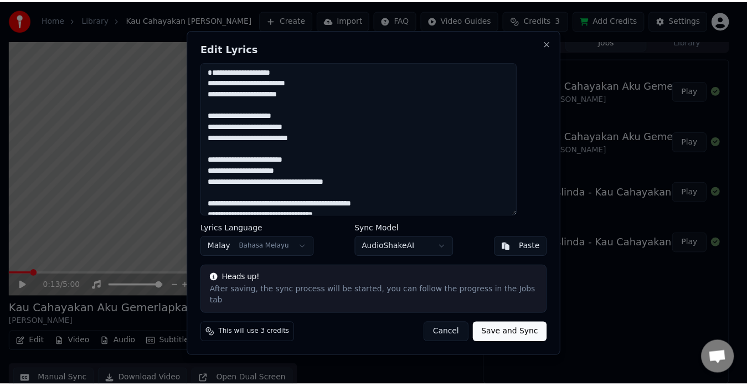
scroll to position [0, 0]
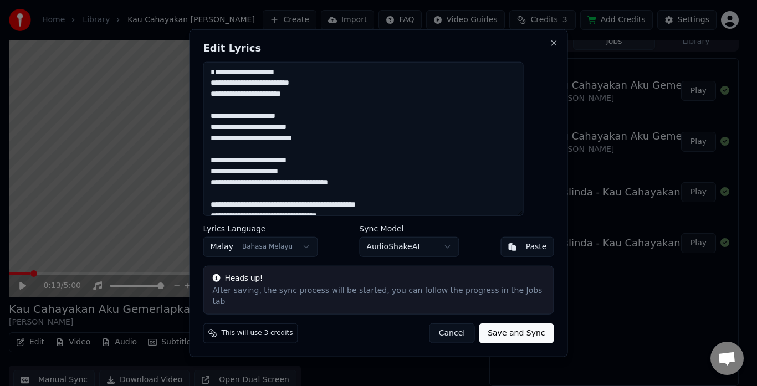
click at [498, 324] on button "Save and Sync" at bounding box center [516, 333] width 75 height 20
type textarea "**********"
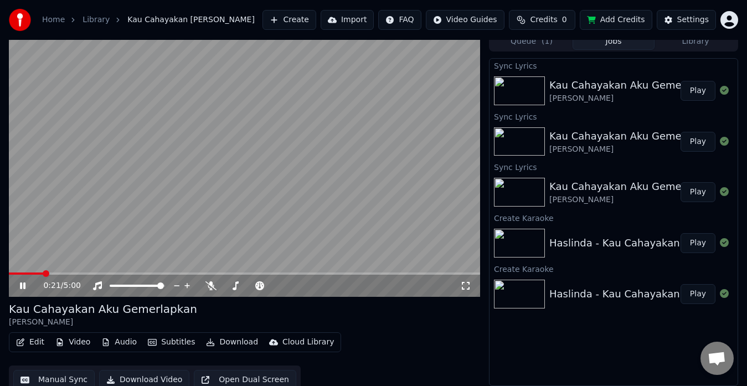
click at [14, 273] on span at bounding box center [26, 274] width 34 height 2
click at [11, 274] on span at bounding box center [10, 274] width 2 height 2
click at [9, 274] on span at bounding box center [12, 273] width 7 height 7
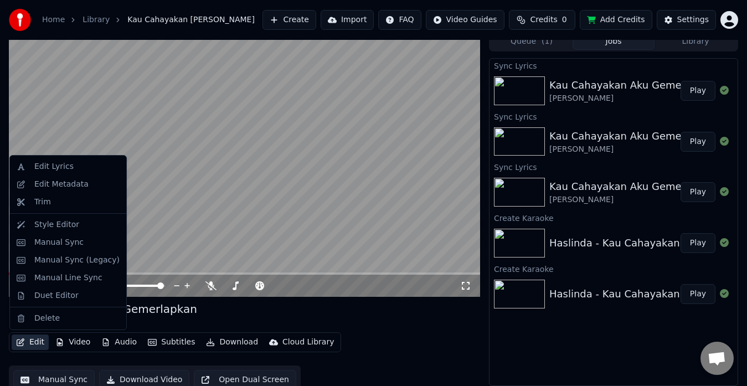
click at [32, 342] on button "Edit" at bounding box center [30, 343] width 37 height 16
click at [79, 167] on div "Edit Lyrics" at bounding box center [76, 166] width 85 height 11
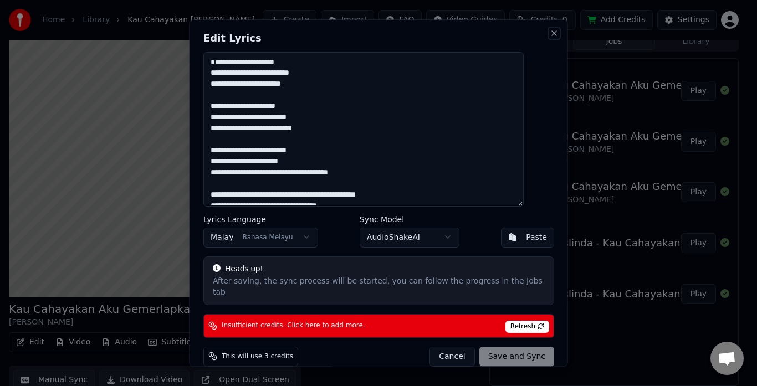
click at [549, 35] on button "Close" at bounding box center [553, 33] width 9 height 9
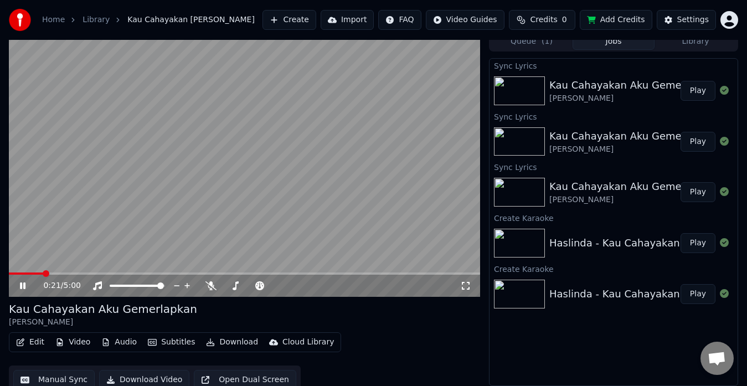
click at [23, 282] on icon at bounding box center [30, 285] width 25 height 9
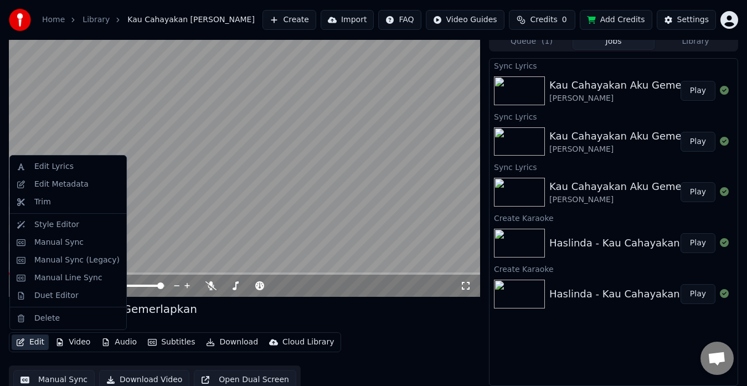
click at [38, 340] on button "Edit" at bounding box center [30, 343] width 37 height 16
click at [76, 240] on div "Manual Sync" at bounding box center [58, 242] width 49 height 11
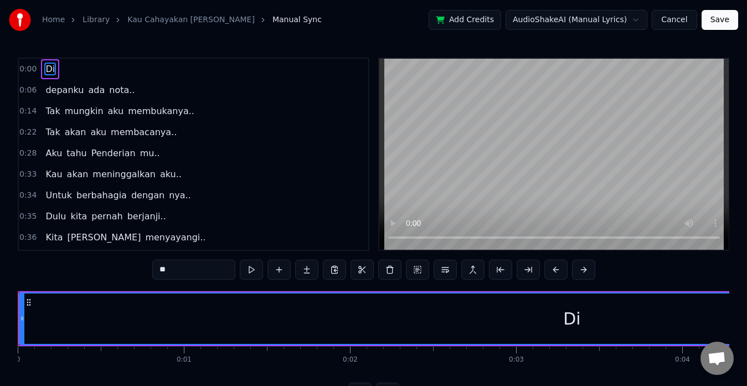
click at [33, 68] on span "0:00" at bounding box center [27, 69] width 17 height 11
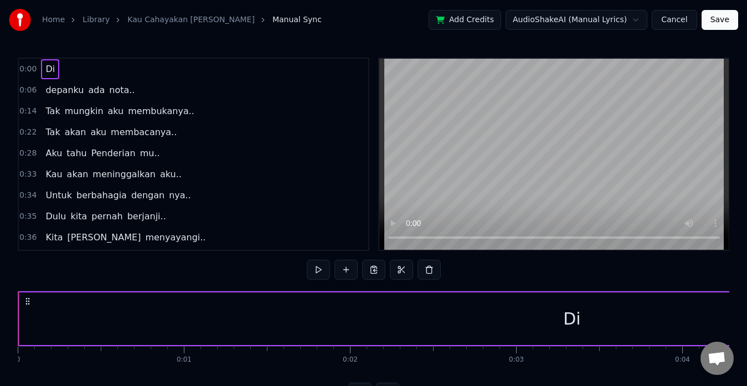
click at [33, 68] on span "0:00" at bounding box center [27, 69] width 17 height 11
drag, startPoint x: 32, startPoint y: 74, endPoint x: 50, endPoint y: 73, distance: 18.3
click at [50, 73] on div "0:00 Di" at bounding box center [194, 69] width 350 height 21
click at [50, 73] on span "Di" at bounding box center [50, 69] width 12 height 13
